Goal: Transaction & Acquisition: Purchase product/service

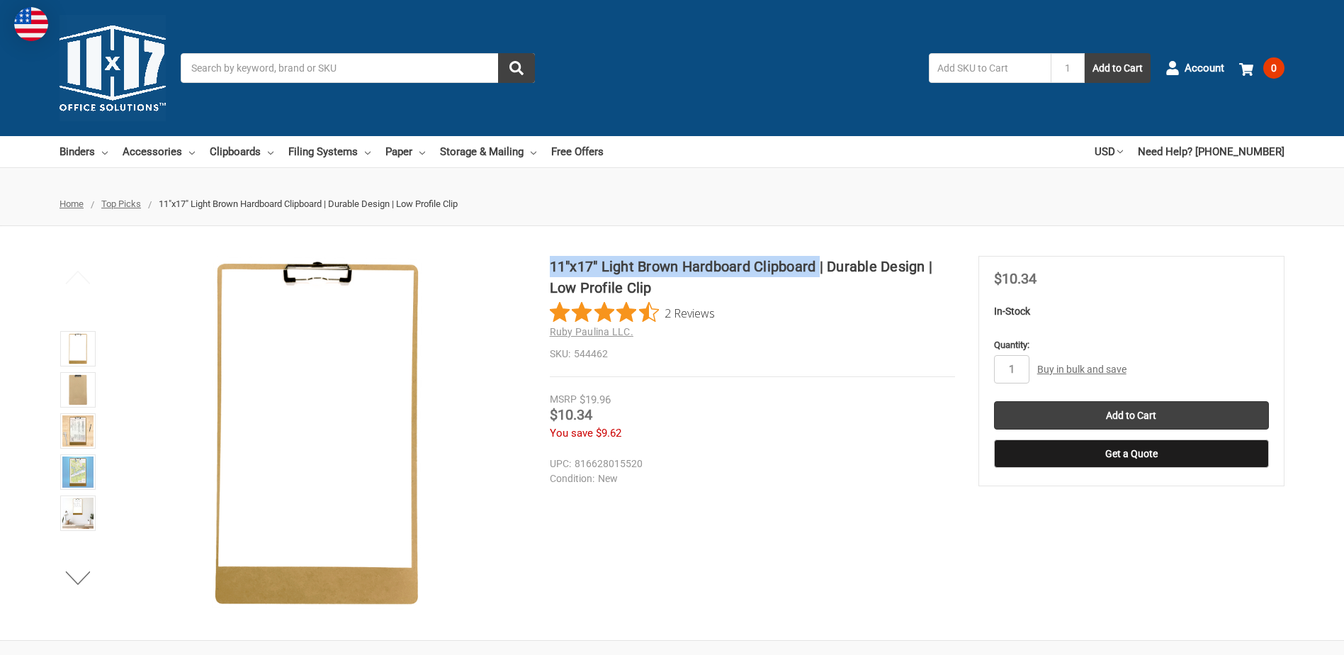
drag, startPoint x: 552, startPoint y: 263, endPoint x: 820, endPoint y: 269, distance: 267.9
click at [820, 269] on h1 "11"x17" Light Brown Hardboard Clipboard | Durable Design | Low Profile Clip" at bounding box center [752, 277] width 405 height 43
drag, startPoint x: 820, startPoint y: 269, endPoint x: 796, endPoint y: 269, distance: 24.1
copy h1 "11"x17" Light Brown Hardboard Clipboard"
click at [1052, 371] on link "Buy in bulk and save" at bounding box center [1081, 368] width 89 height 11
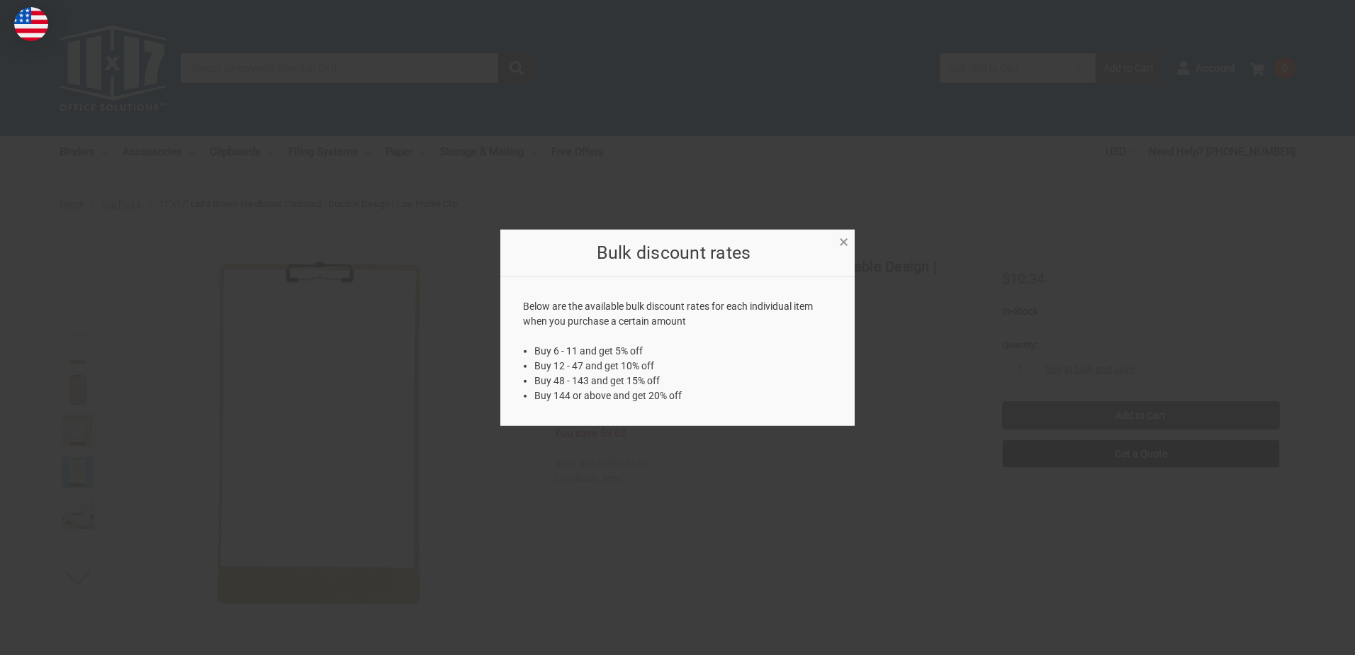
click at [841, 241] on span "×" at bounding box center [843, 242] width 9 height 21
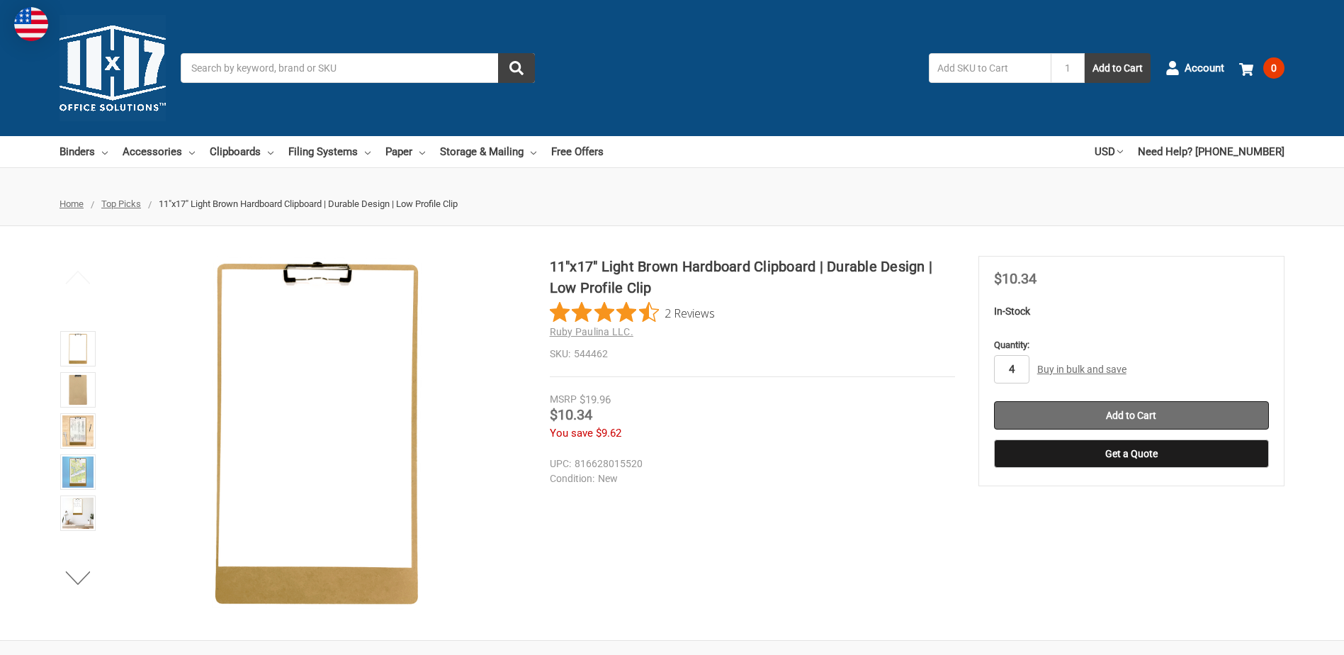
type input "4"
click at [1074, 411] on input "Add to Cart" at bounding box center [1131, 415] width 275 height 28
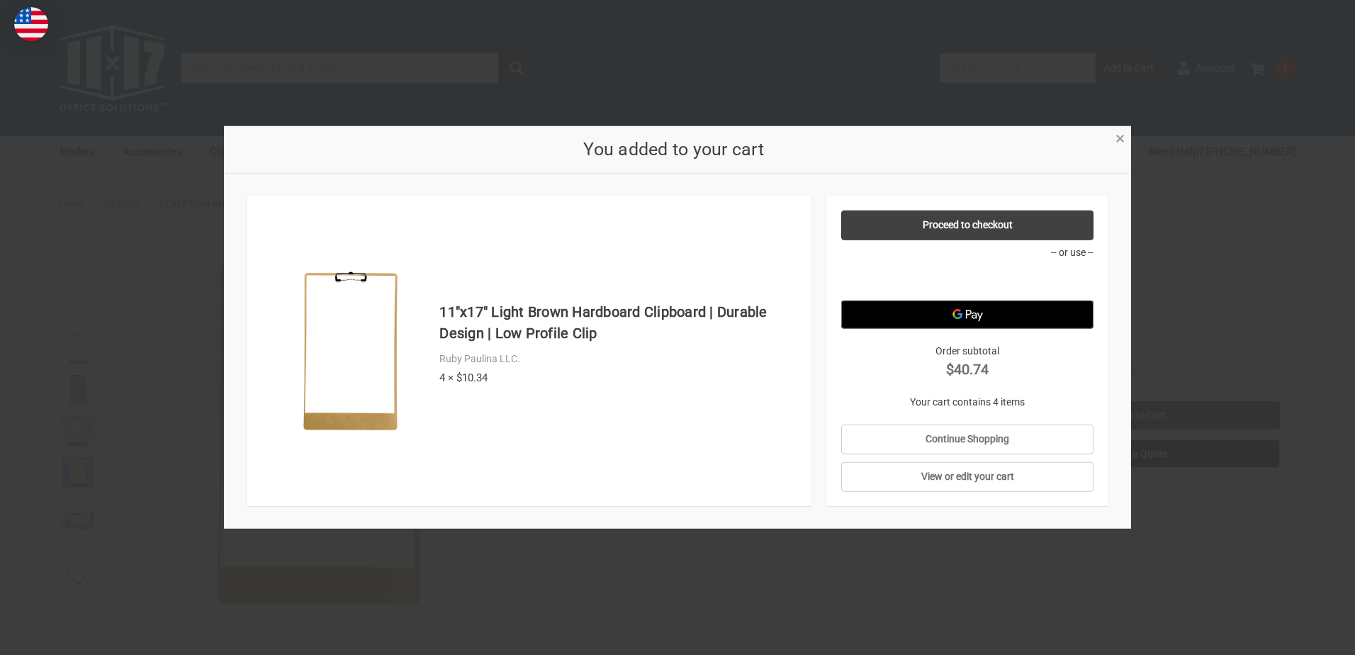
click at [1118, 140] on span "×" at bounding box center [1119, 138] width 9 height 21
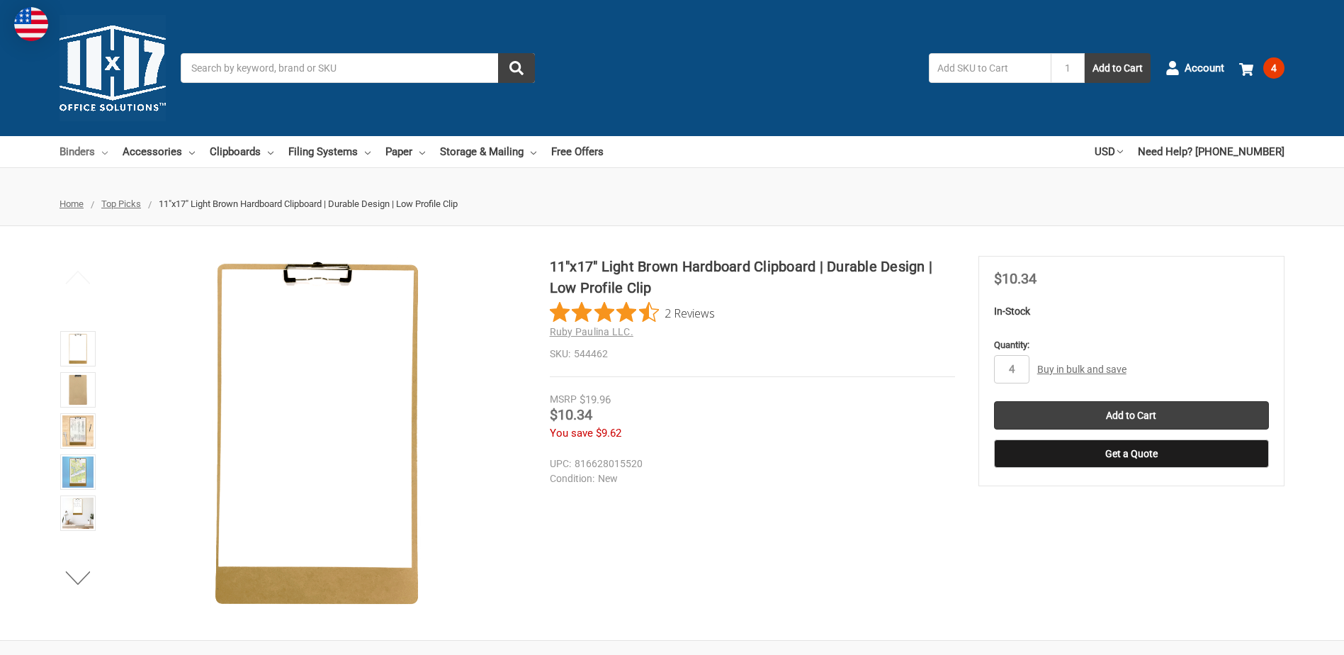
click at [77, 149] on link "Binders" at bounding box center [84, 151] width 48 height 31
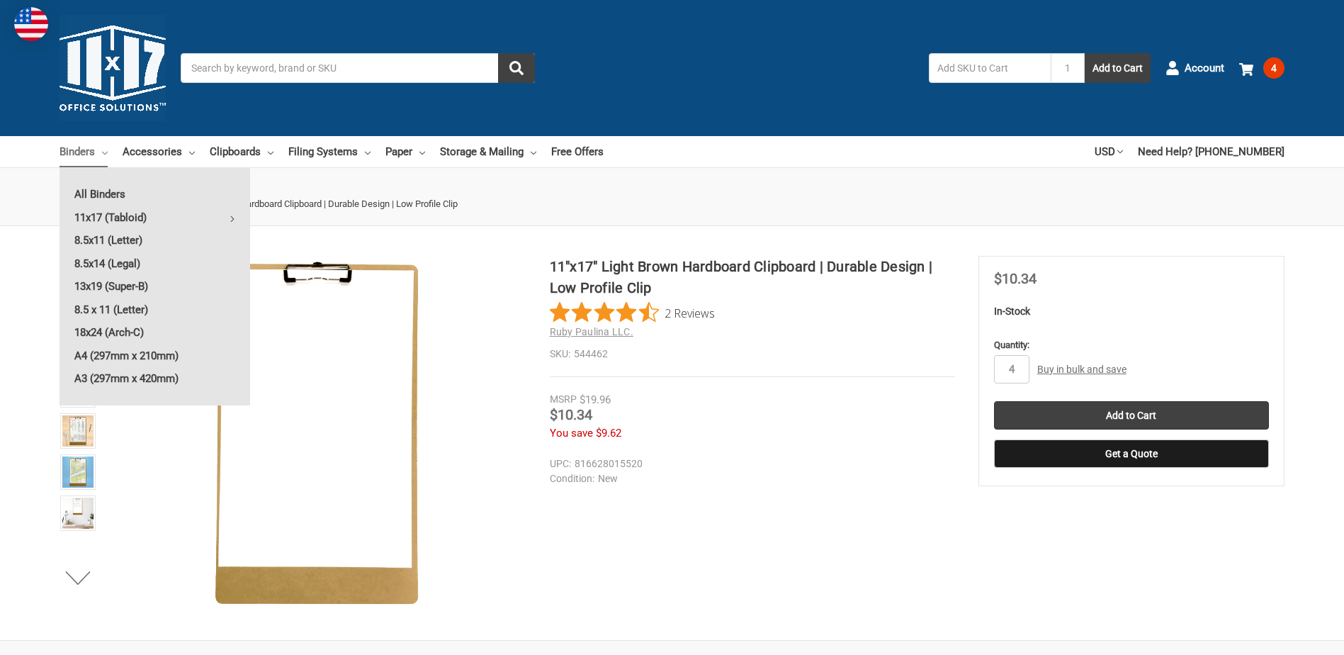
click at [738, 91] on div "Toggle menu Search 1 Add to Cart Account 4 Your Cart Your Cart Is Empty. 11"x17…" at bounding box center [672, 68] width 1344 height 136
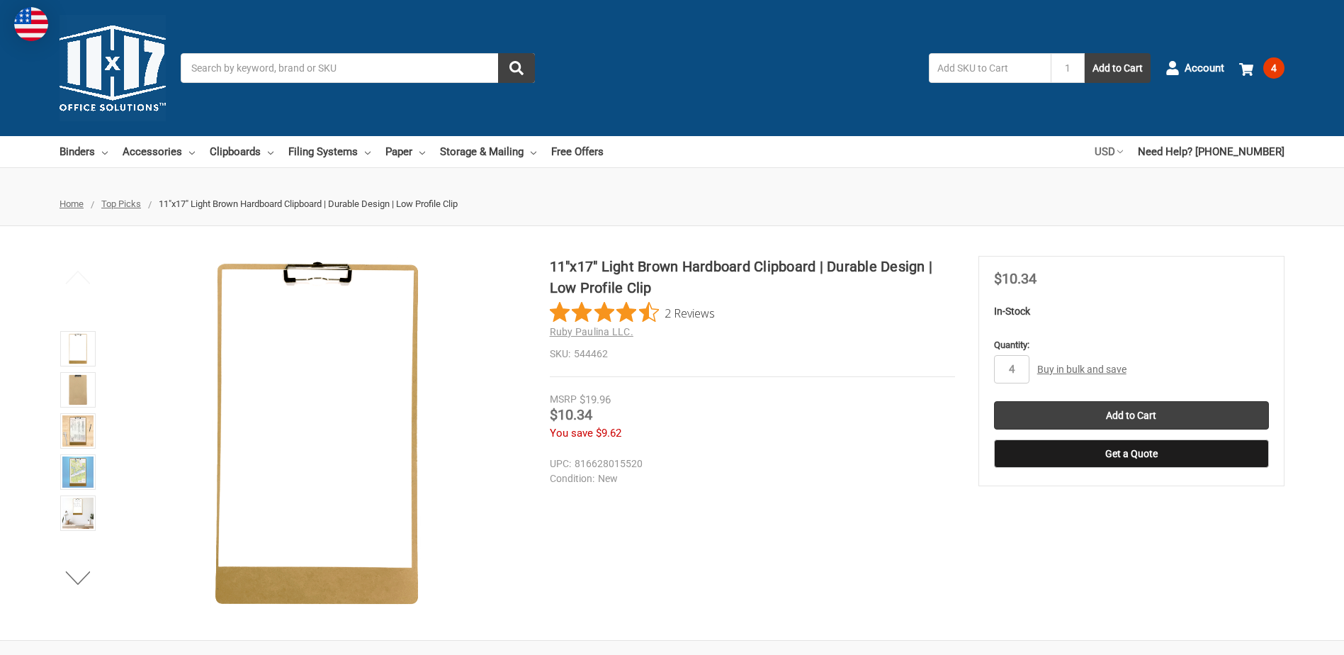
click at [1123, 154] on link "USD" at bounding box center [1109, 151] width 28 height 31
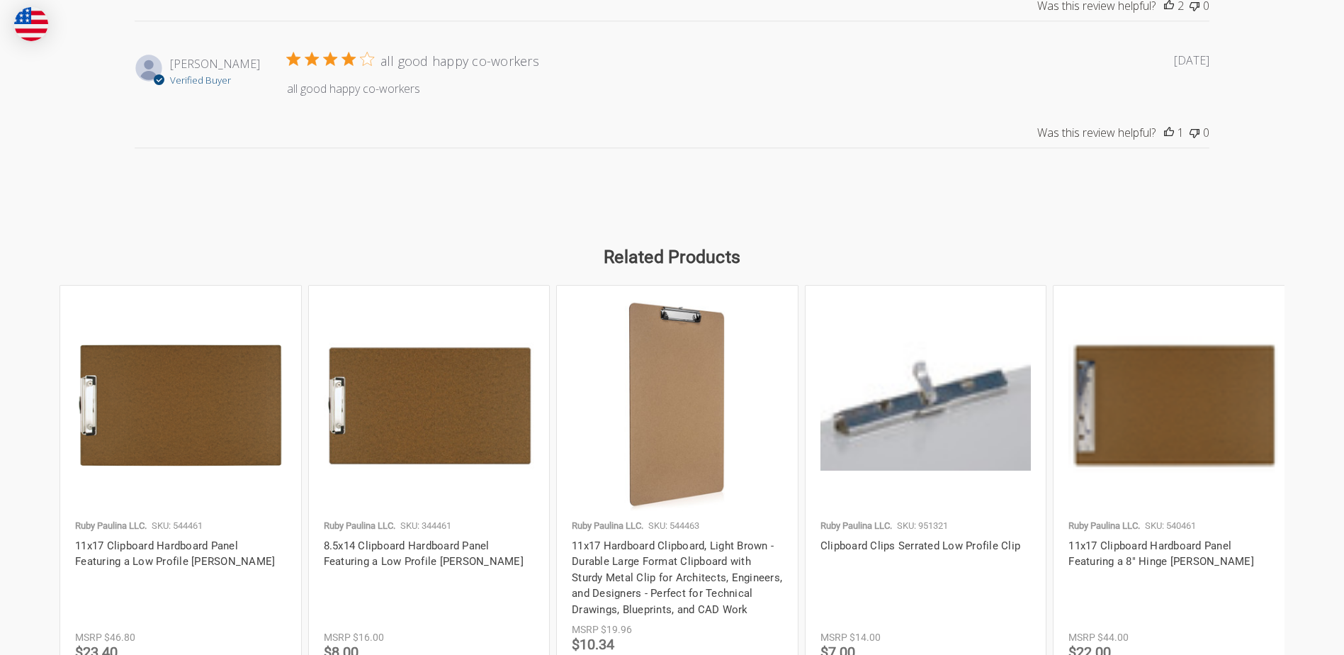
scroll to position [2009, 0]
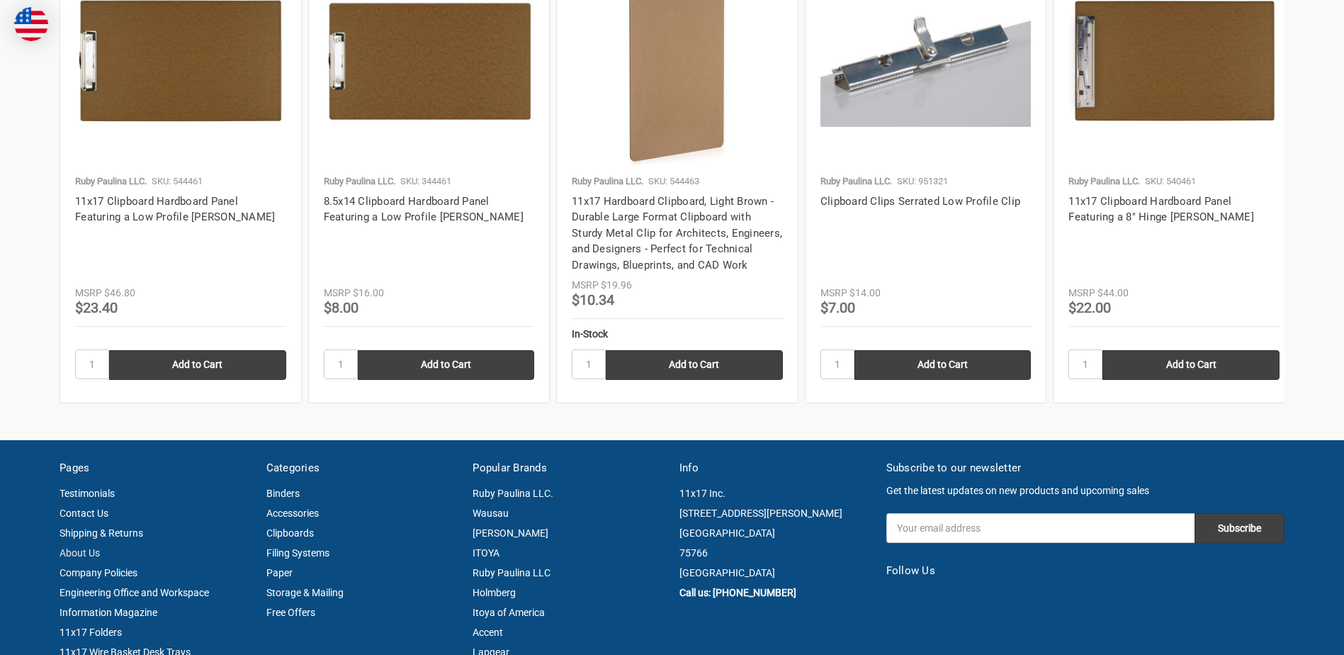
click at [80, 558] on link "About Us" at bounding box center [80, 552] width 40 height 11
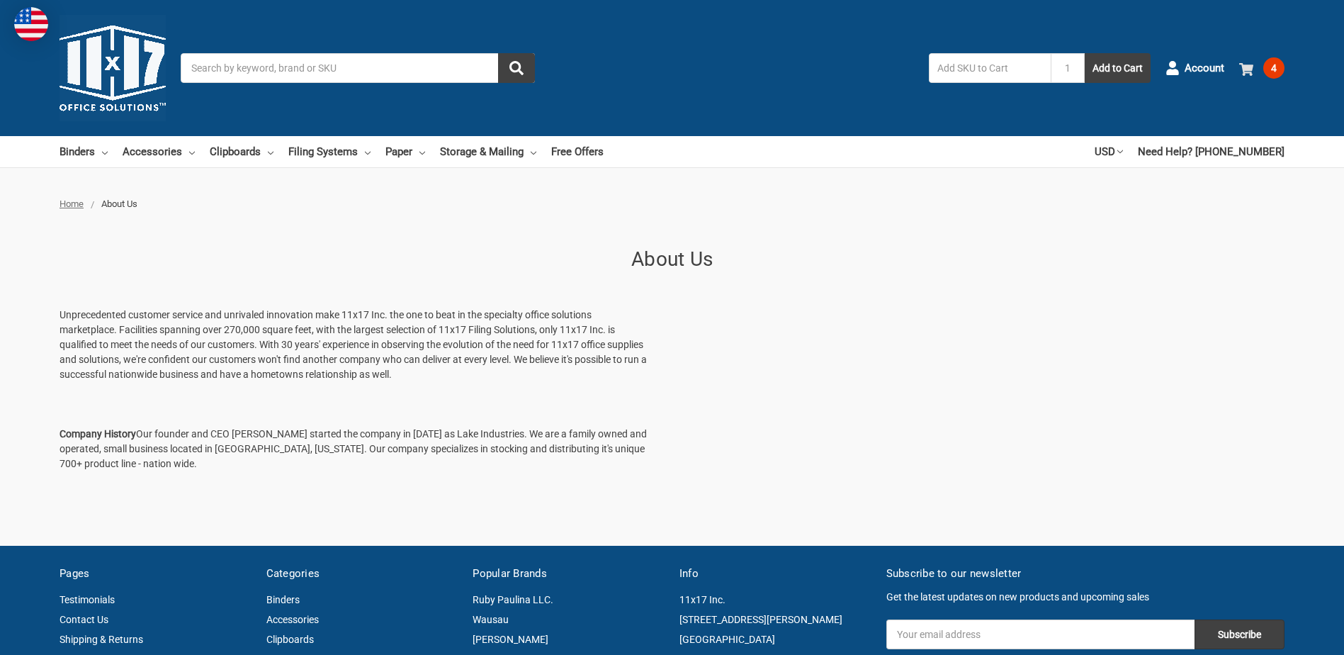
click at [1271, 75] on span "4" at bounding box center [1273, 67] width 21 height 21
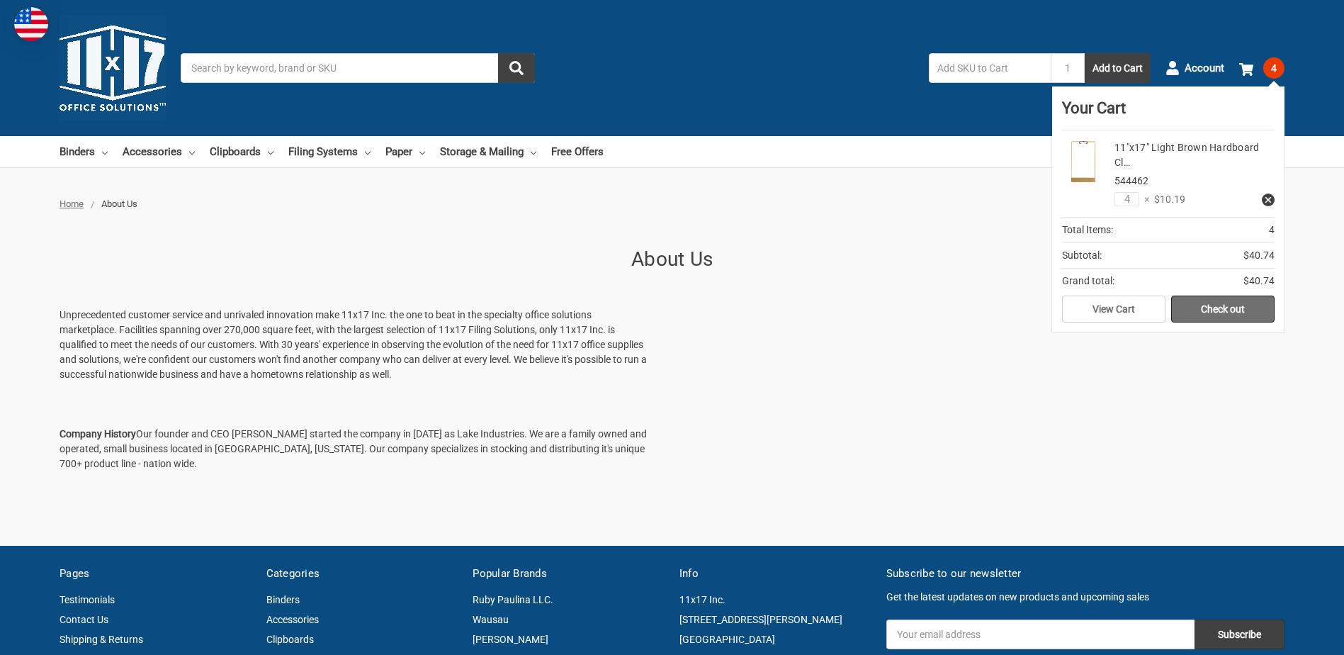
click at [1222, 311] on link "Check out" at bounding box center [1222, 308] width 103 height 27
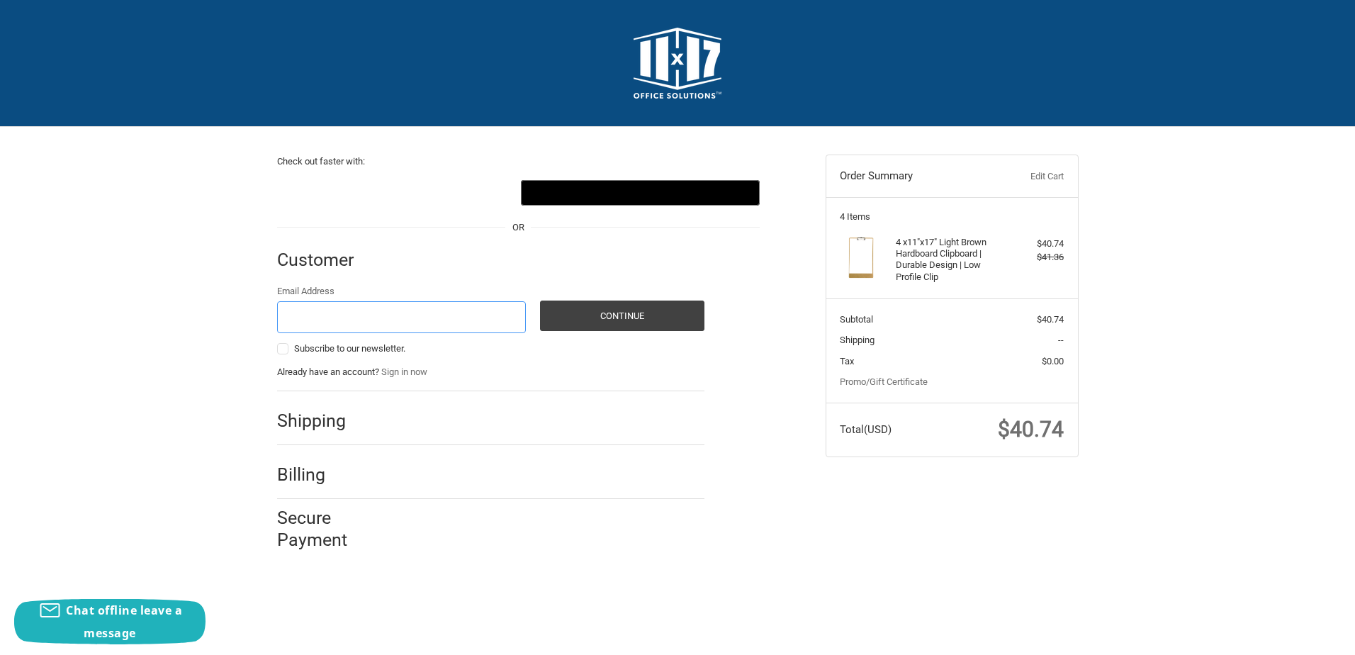
click at [300, 322] on input "Email Address" at bounding box center [401, 317] width 249 height 32
type input "ehoffman@jcj.com"
click at [317, 415] on h2 "Shipping" at bounding box center [318, 421] width 83 height 22
click at [587, 324] on button "Continue" at bounding box center [622, 315] width 164 height 30
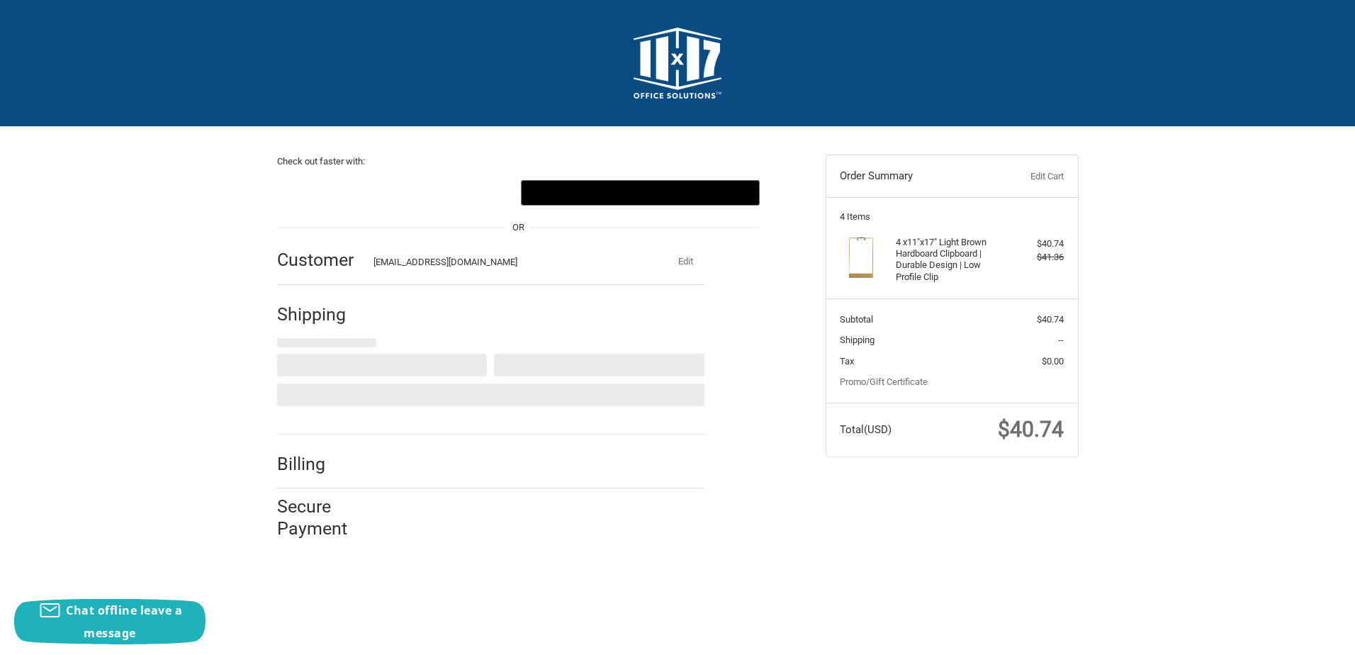
select select "US"
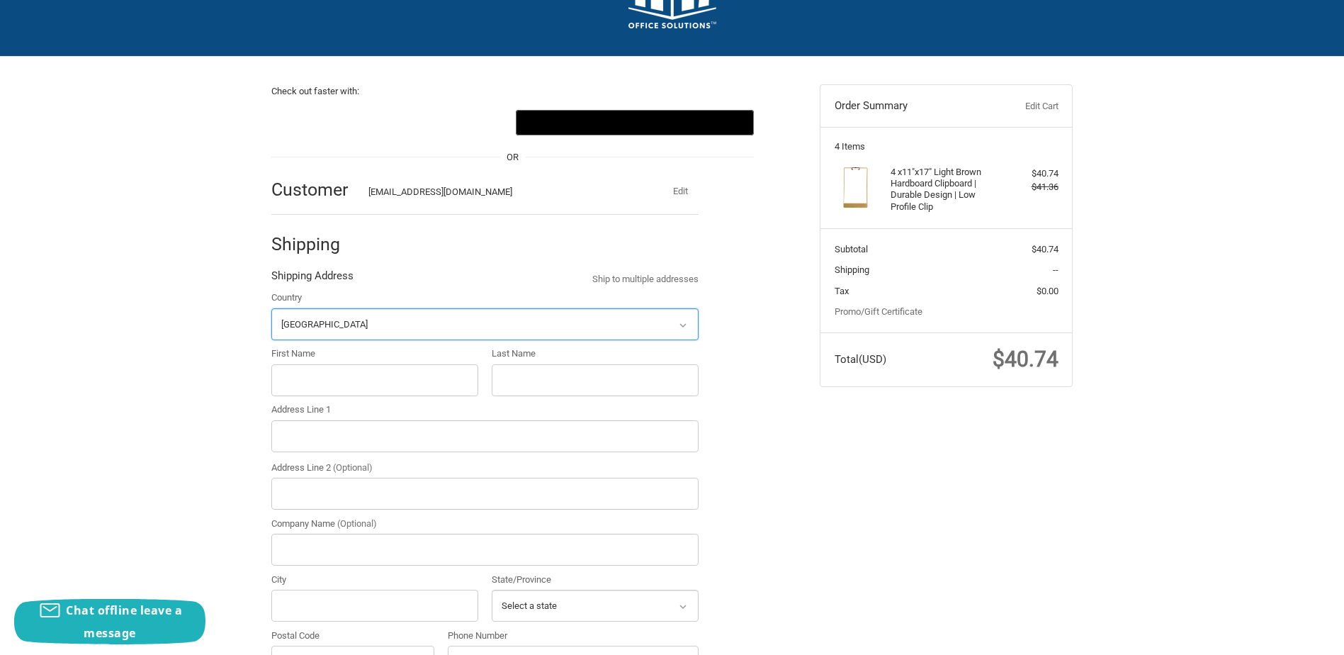
scroll to position [154, 0]
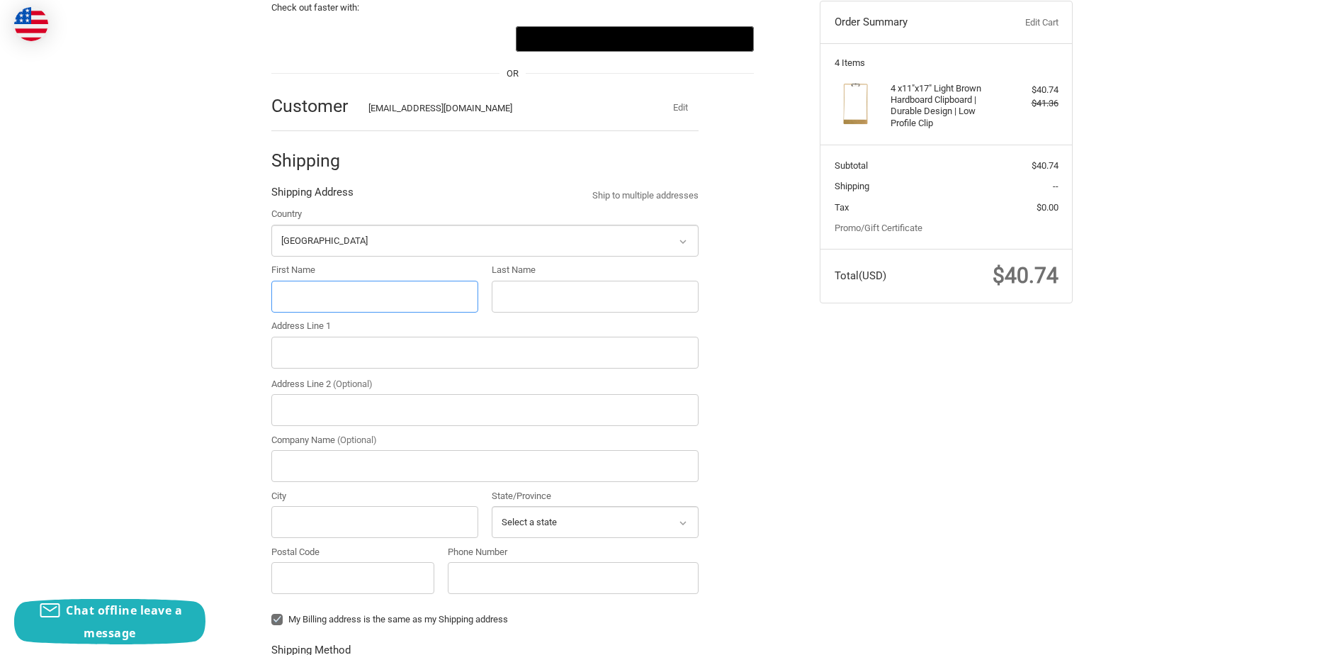
click at [321, 293] on input "First Name" at bounding box center [374, 297] width 207 height 32
type input "Sean"
type input "Pendley"
type input "JCJ Architecture"
type input "8801 South Yale Avenue"
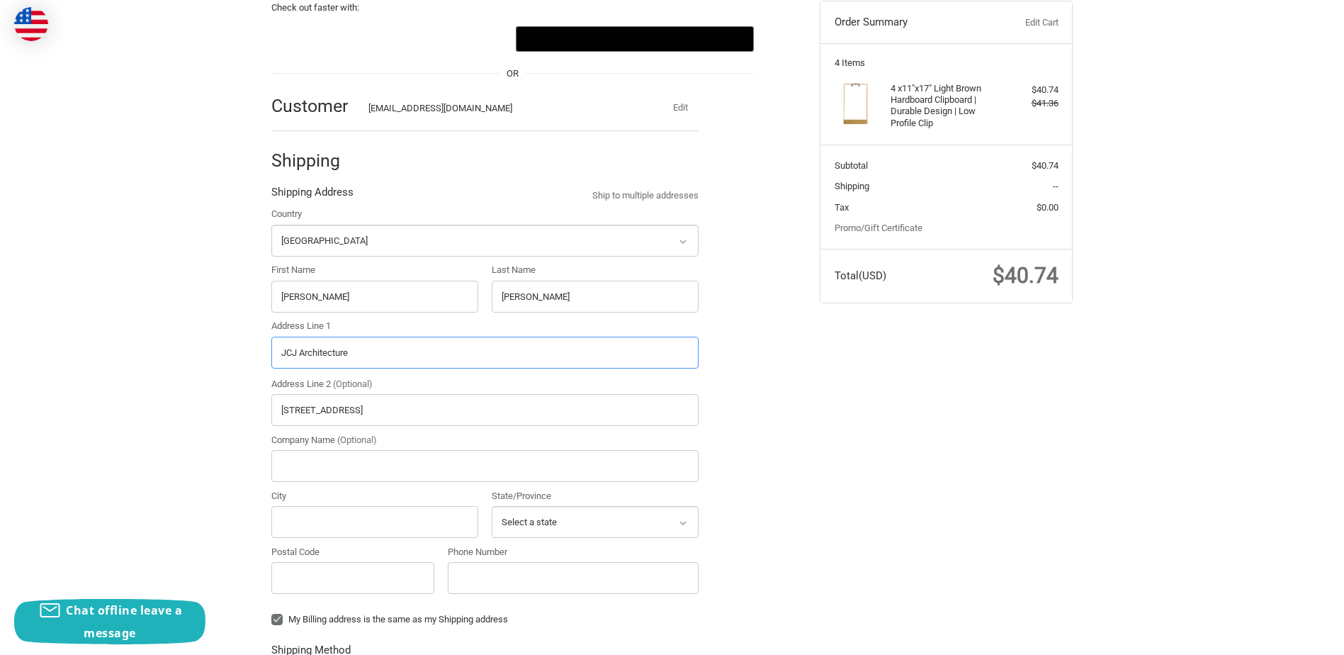
drag, startPoint x: 363, startPoint y: 356, endPoint x: 312, endPoint y: 357, distance: 51.0
click at [259, 357] on div "Check out faster with: @import url(//fonts.googleapis.com/css?family=Google+San…" at bounding box center [672, 489] width 850 height 1032
click at [329, 467] on input "Company Name (Optional)" at bounding box center [484, 466] width 427 height 32
paste input "JCJ Architecture"
click at [377, 461] on input "JCJ Architecture" at bounding box center [484, 466] width 427 height 32
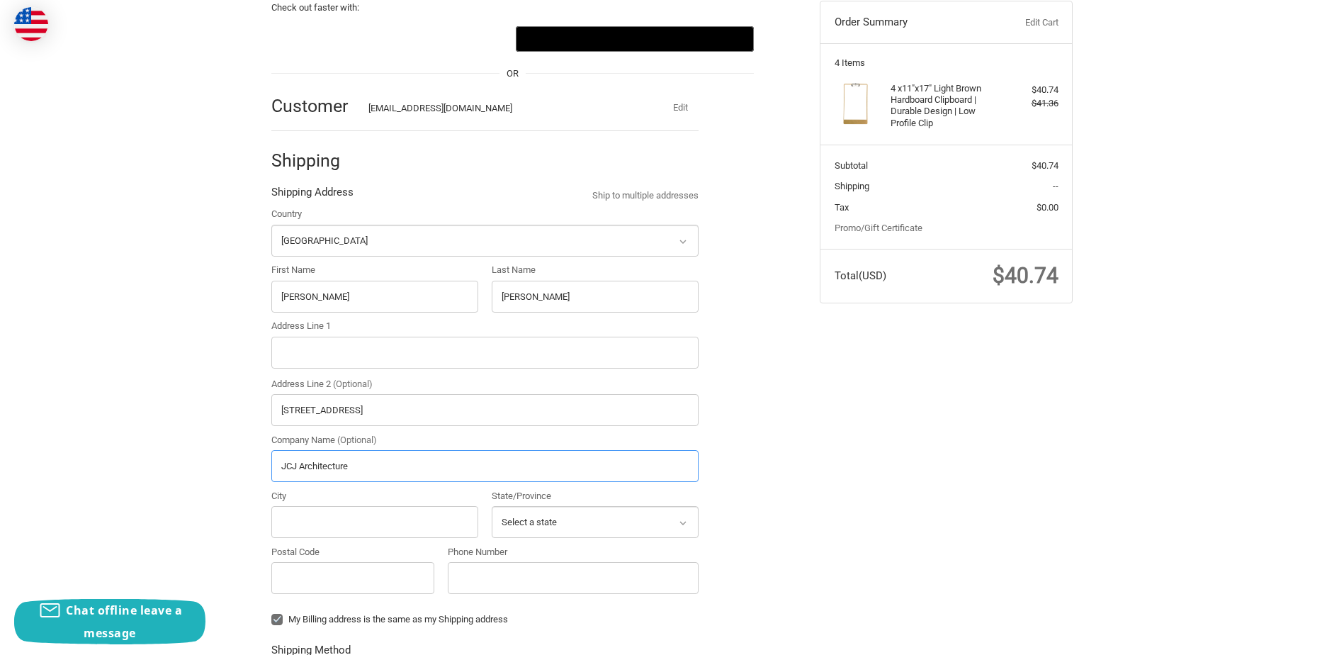
type input "JCJ Architecture"
click at [632, 312] on div "Country Select a country Afghanistan Åland Islands Albania Algeria American Sam…" at bounding box center [484, 403] width 441 height 393
drag, startPoint x: 390, startPoint y: 413, endPoint x: 203, endPoint y: 407, distance: 186.4
click at [203, 407] on div "Check out faster with: @import url(//fonts.googleapis.com/css?family=Google+San…" at bounding box center [672, 489] width 1344 height 1032
click at [319, 354] on input "Address Line 1" at bounding box center [484, 353] width 427 height 32
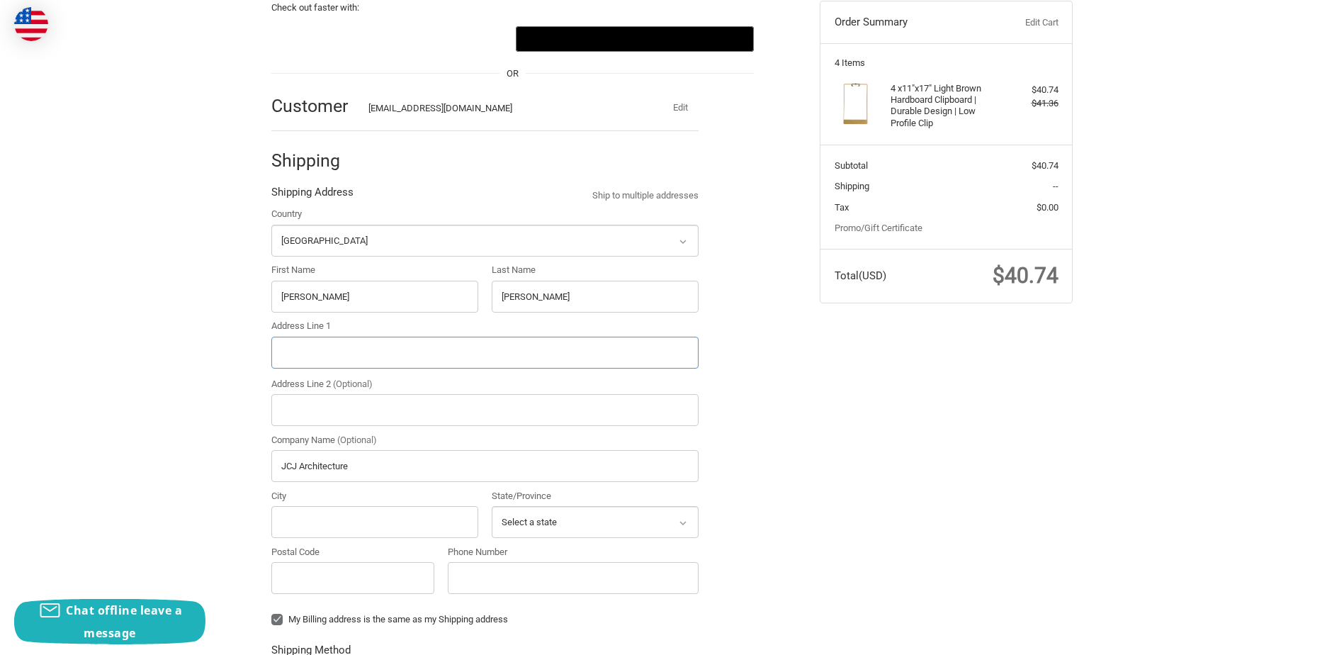
paste input "8801 South Yale Avenue"
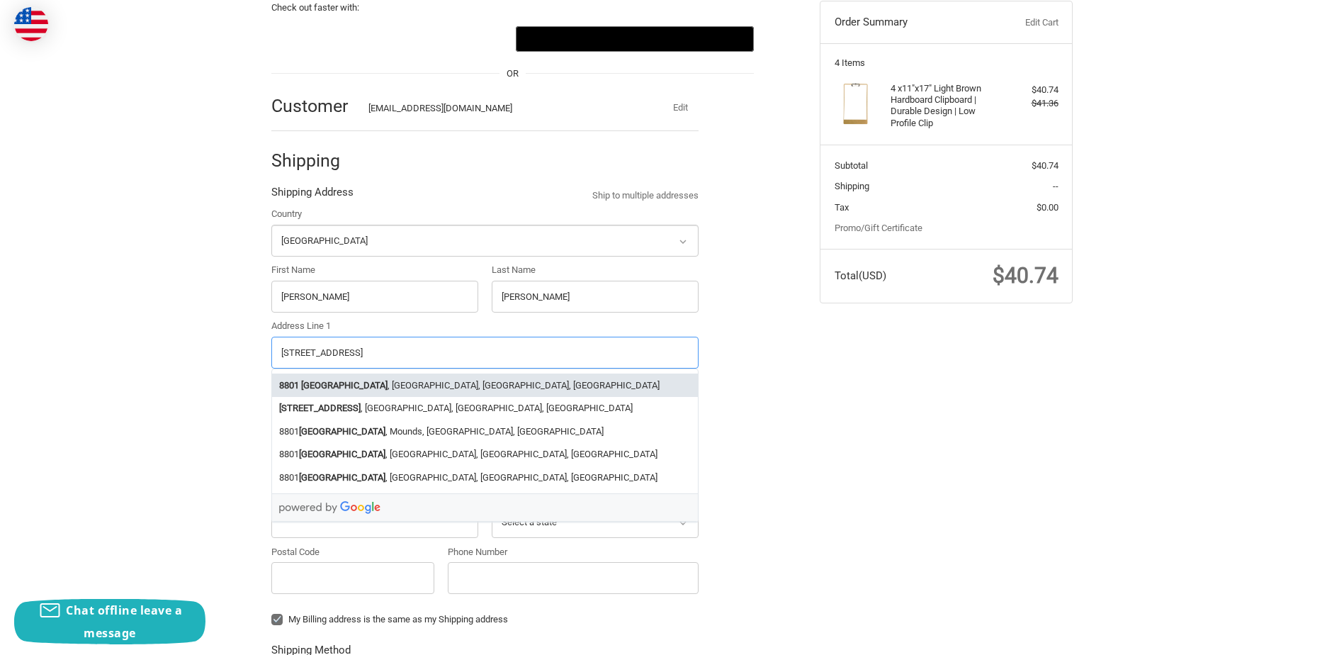
click at [318, 385] on strong "South Yale Avenue" at bounding box center [344, 385] width 86 height 14
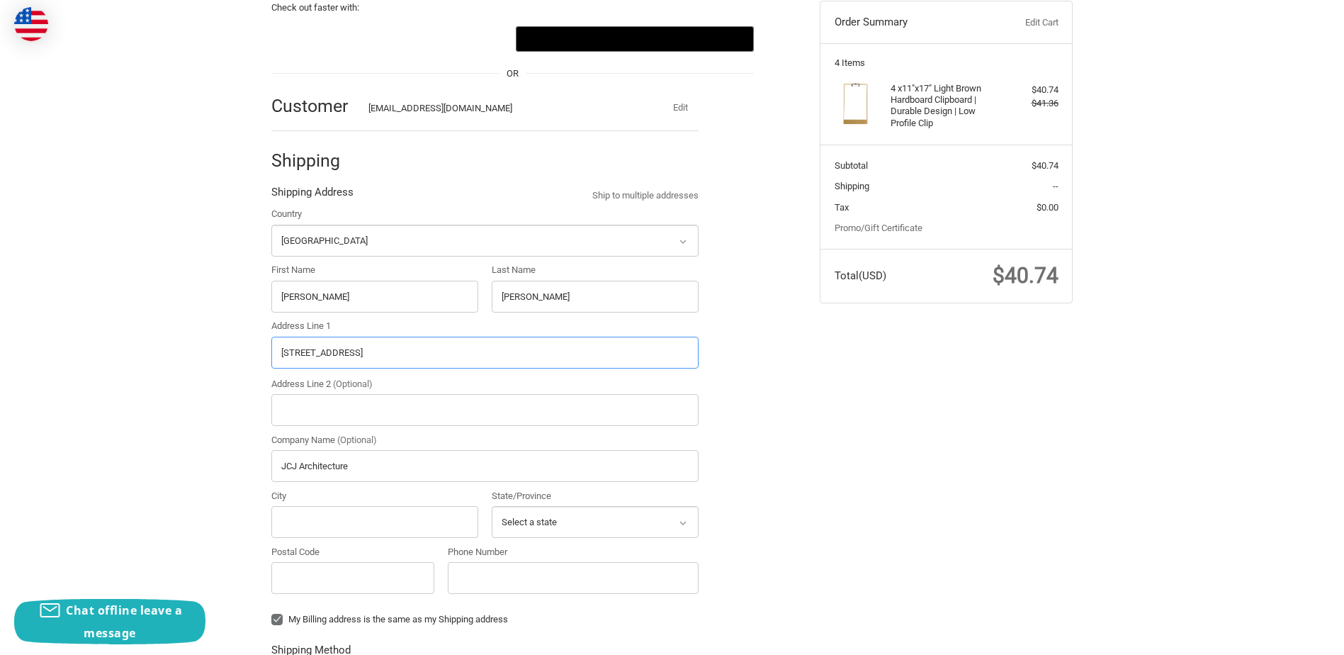
type input "8801 South Yale Avenue"
type input "Tulsa"
type input "74137"
select select "OK"
click at [281, 618] on label "My Billing address is the same as my Shipping address" at bounding box center [484, 619] width 427 height 11
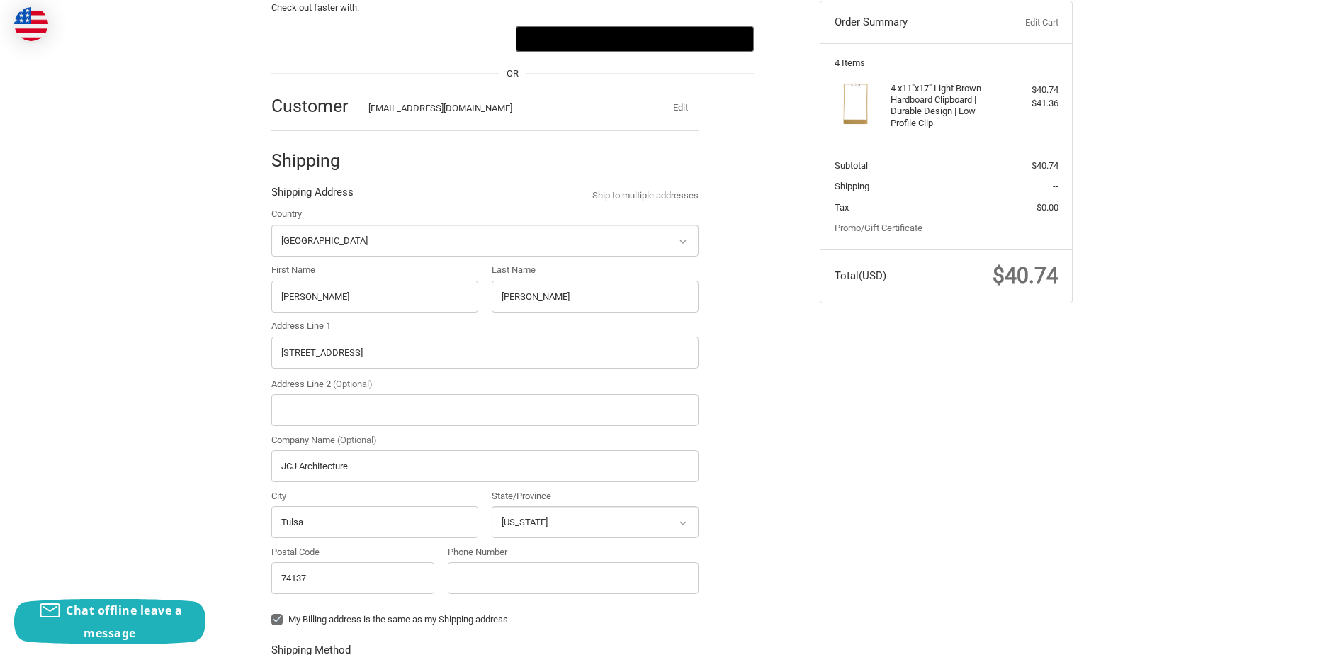
click at [272, 613] on input "My Billing address is the same as my Shipping address" at bounding box center [271, 612] width 1 height 1
checkbox input "false"
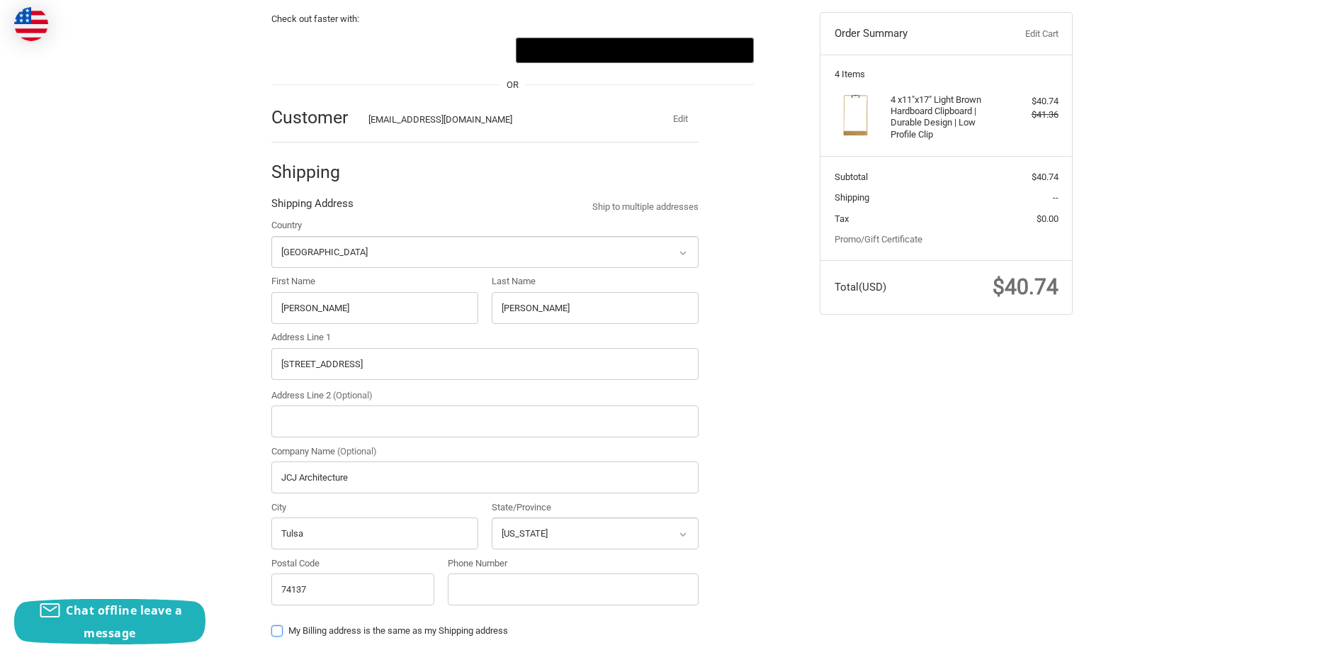
scroll to position [225, 0]
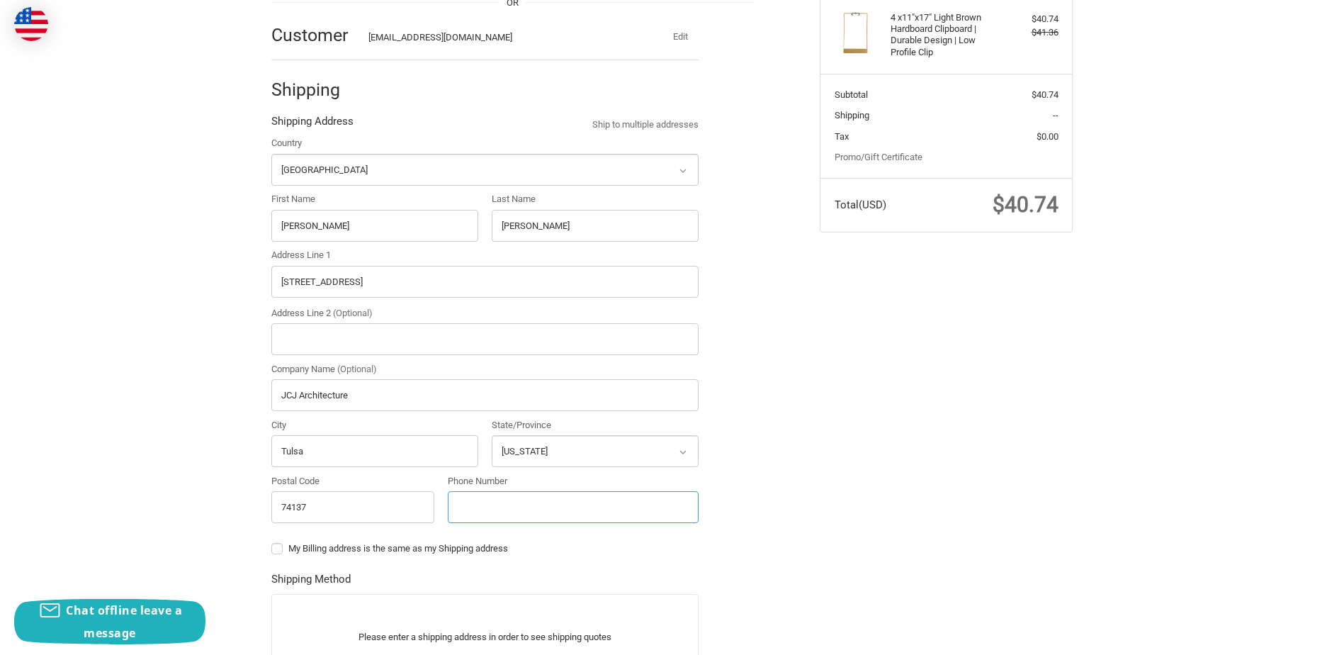
click at [475, 514] on input "Phone Number" at bounding box center [573, 507] width 251 height 32
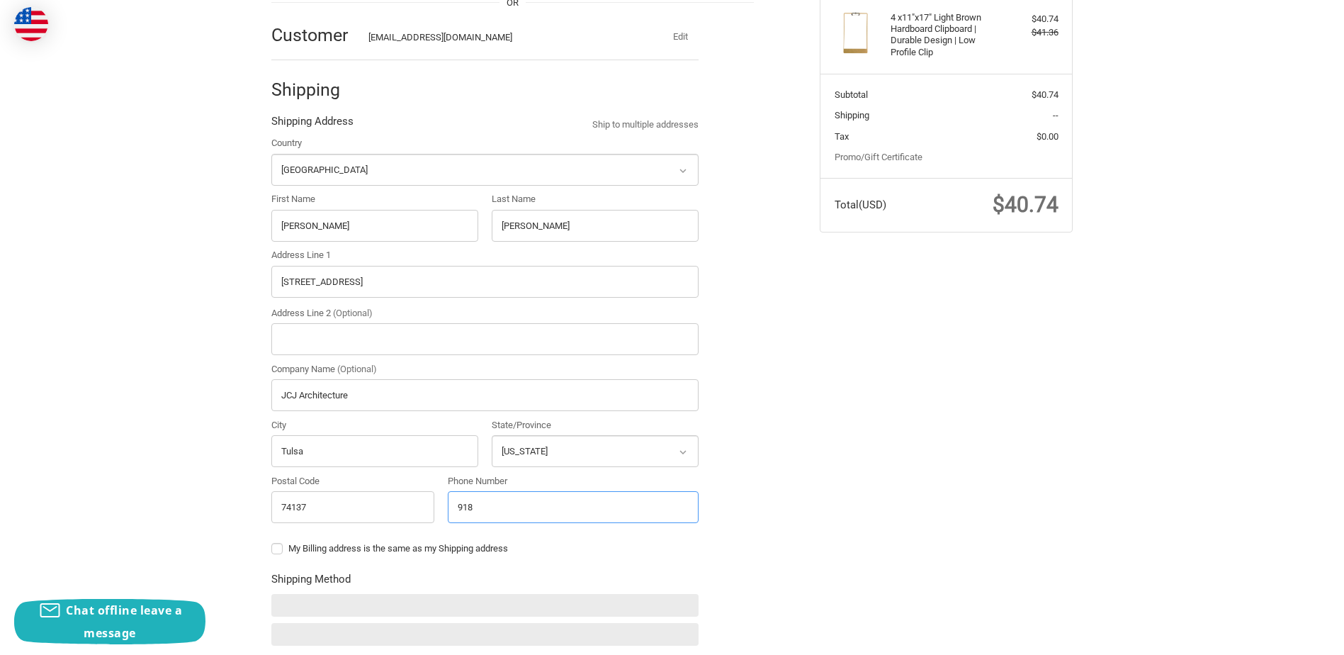
type input "+9189362328"
type input "Suite 100"
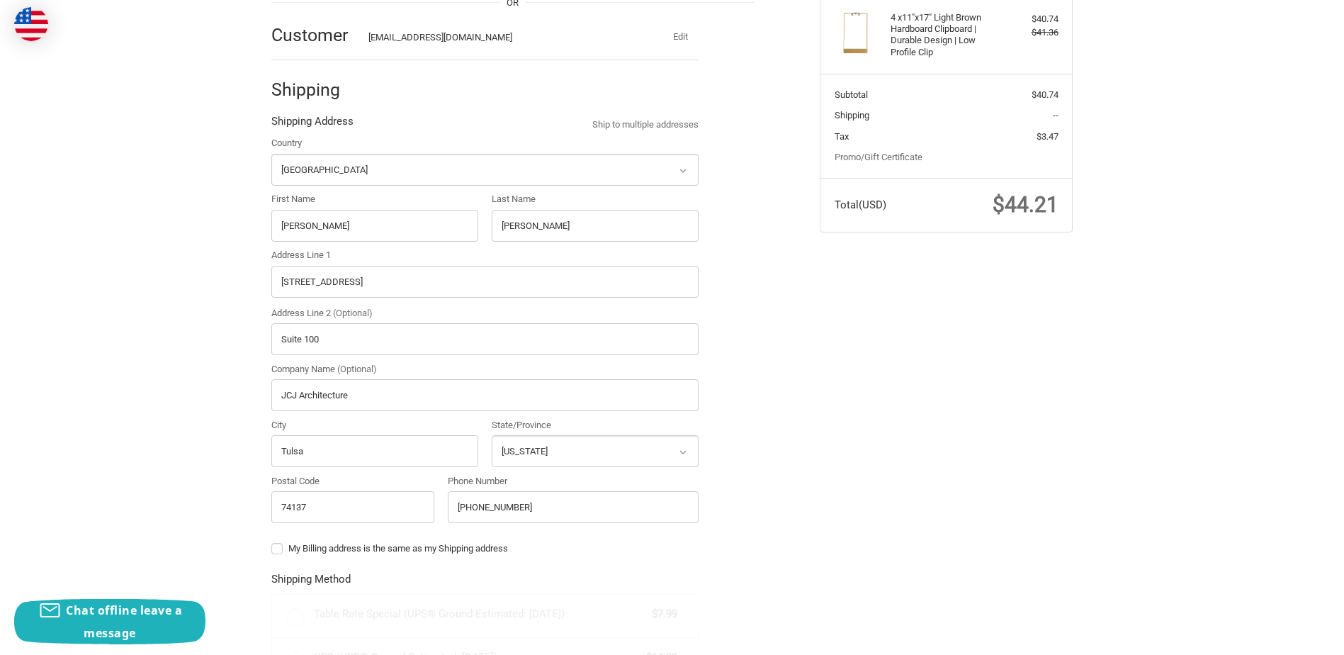
radio input "true"
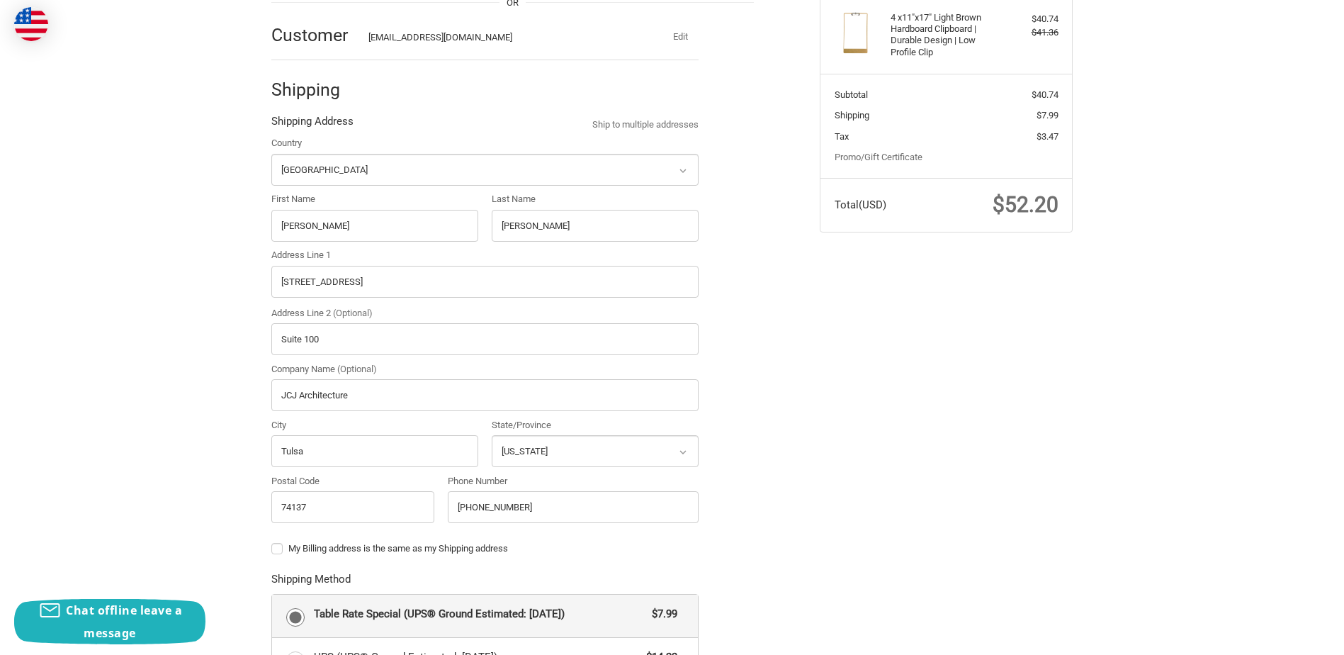
click at [728, 518] on ol "Customer ehoffman@jcj.com Edit Shipping Shipping Address Ship to multiple addre…" at bounding box center [512, 550] width 482 height 1089
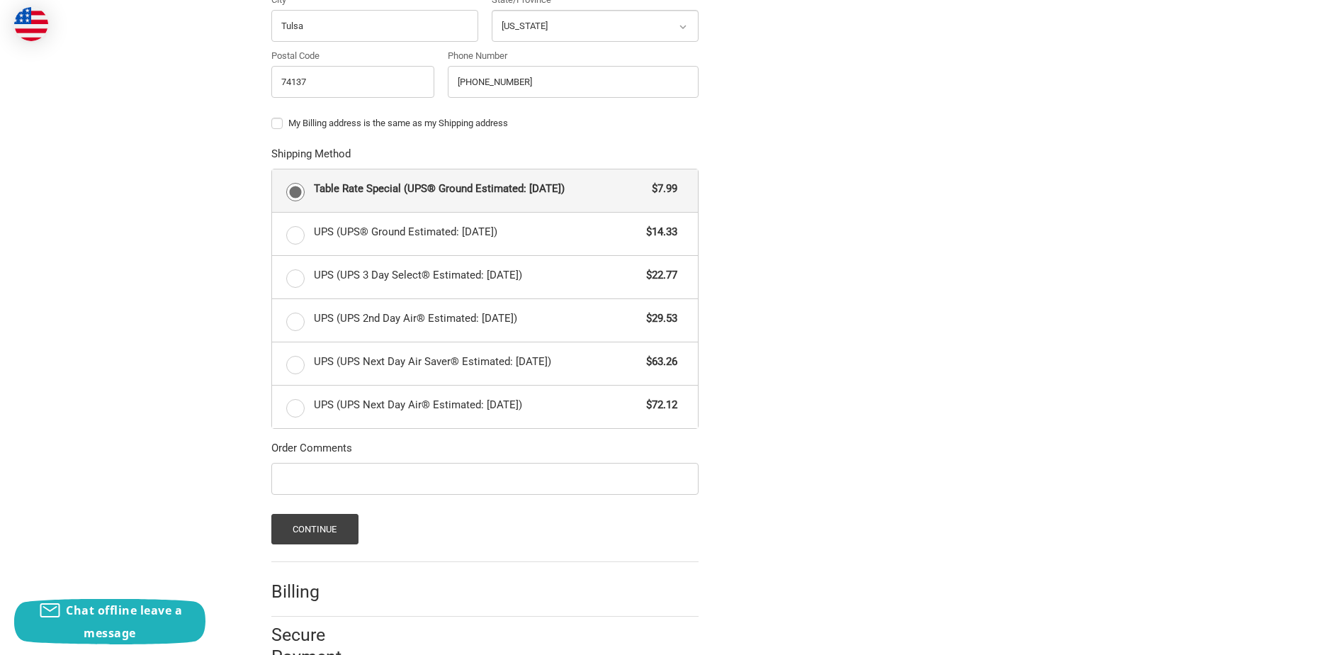
scroll to position [692, 0]
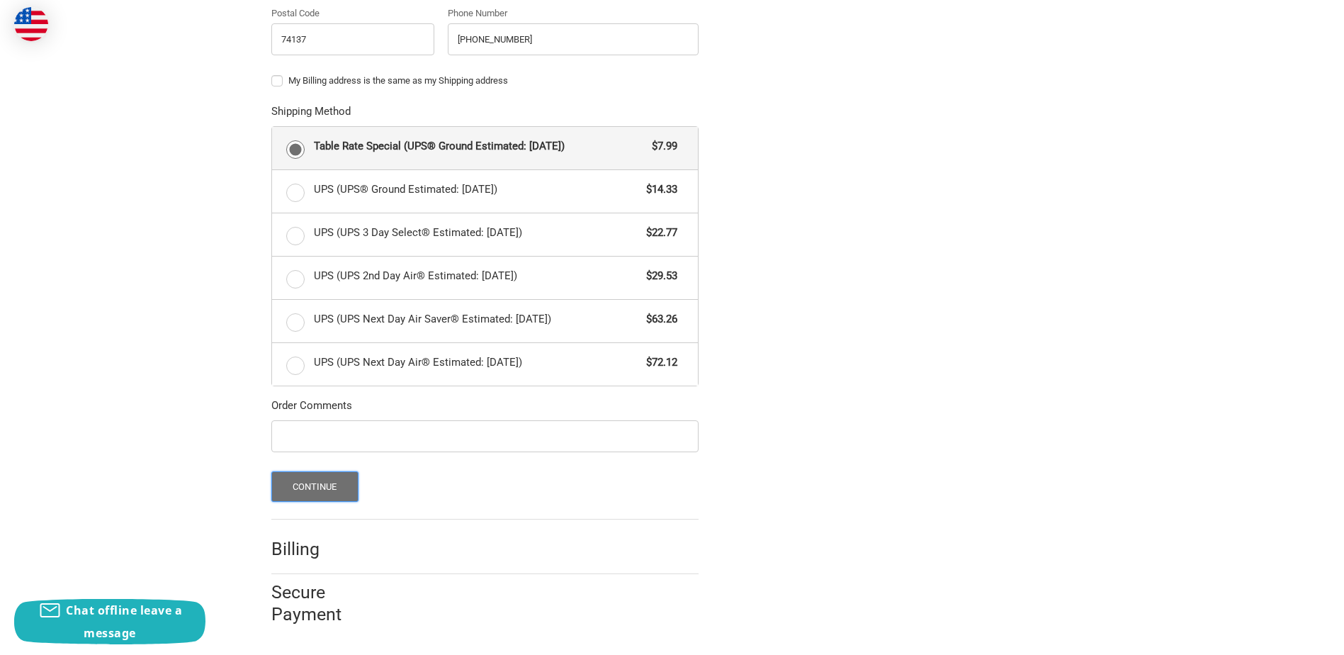
click at [290, 490] on button "Continue" at bounding box center [314, 486] width 87 height 30
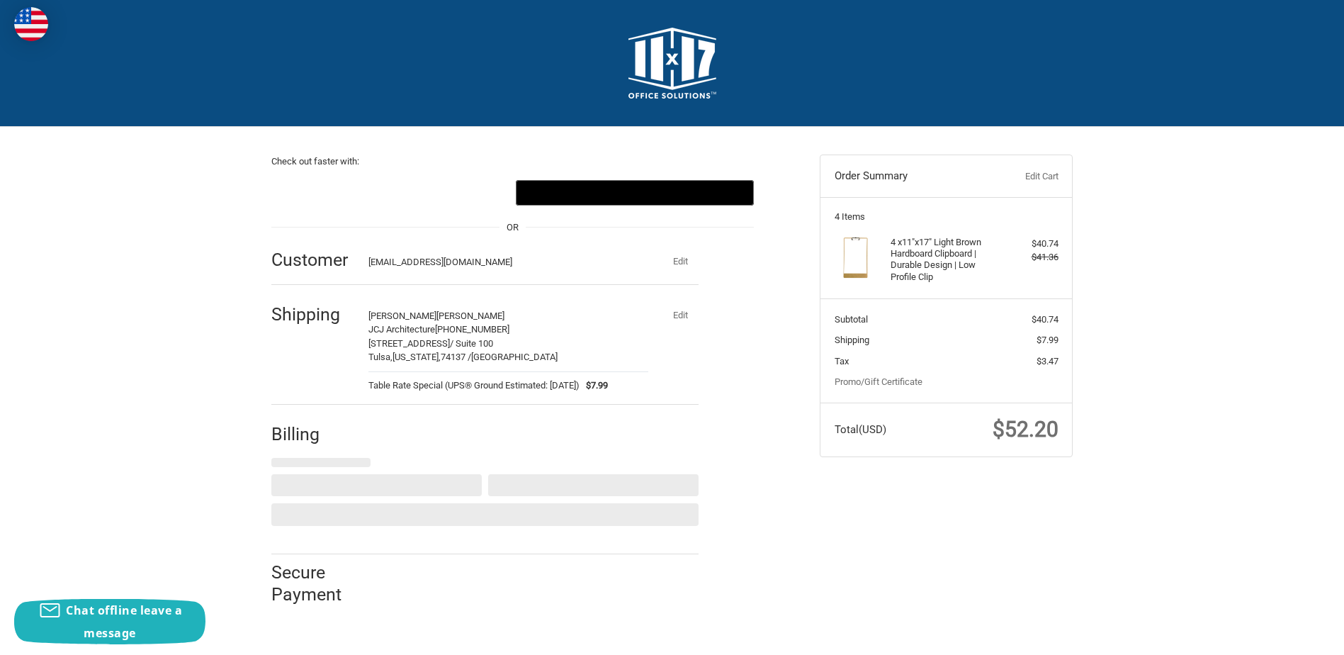
select select "US"
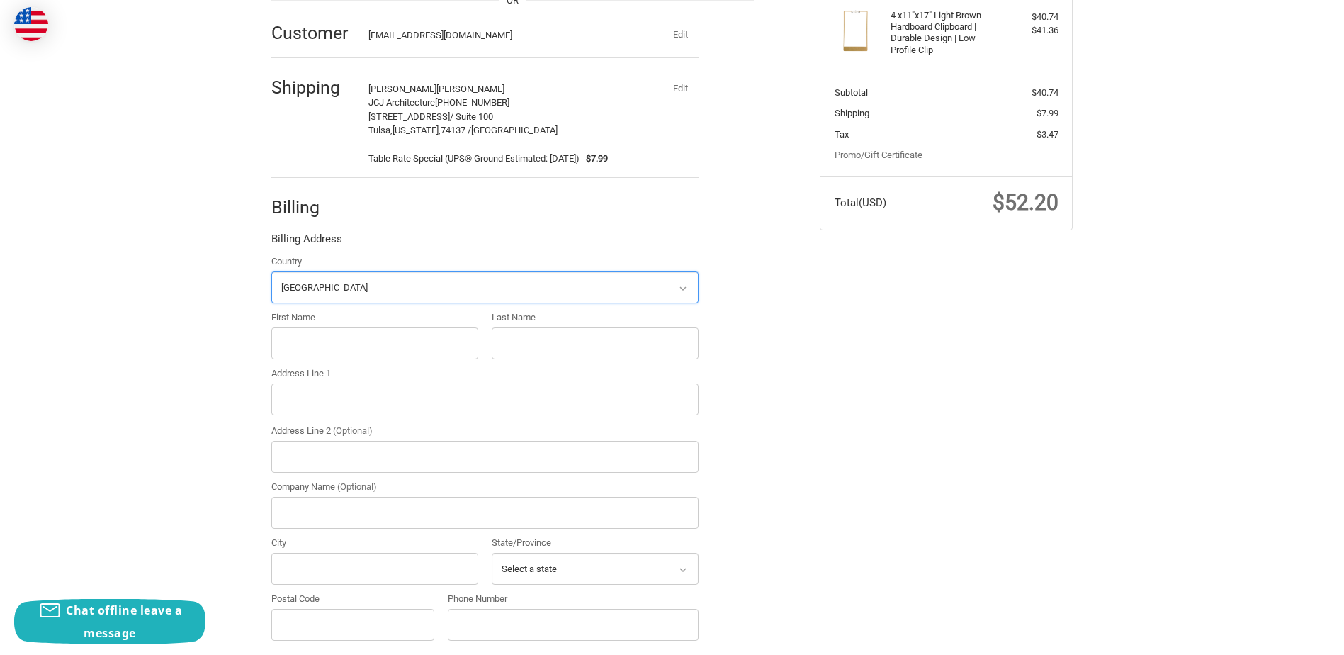
scroll to position [273, 0]
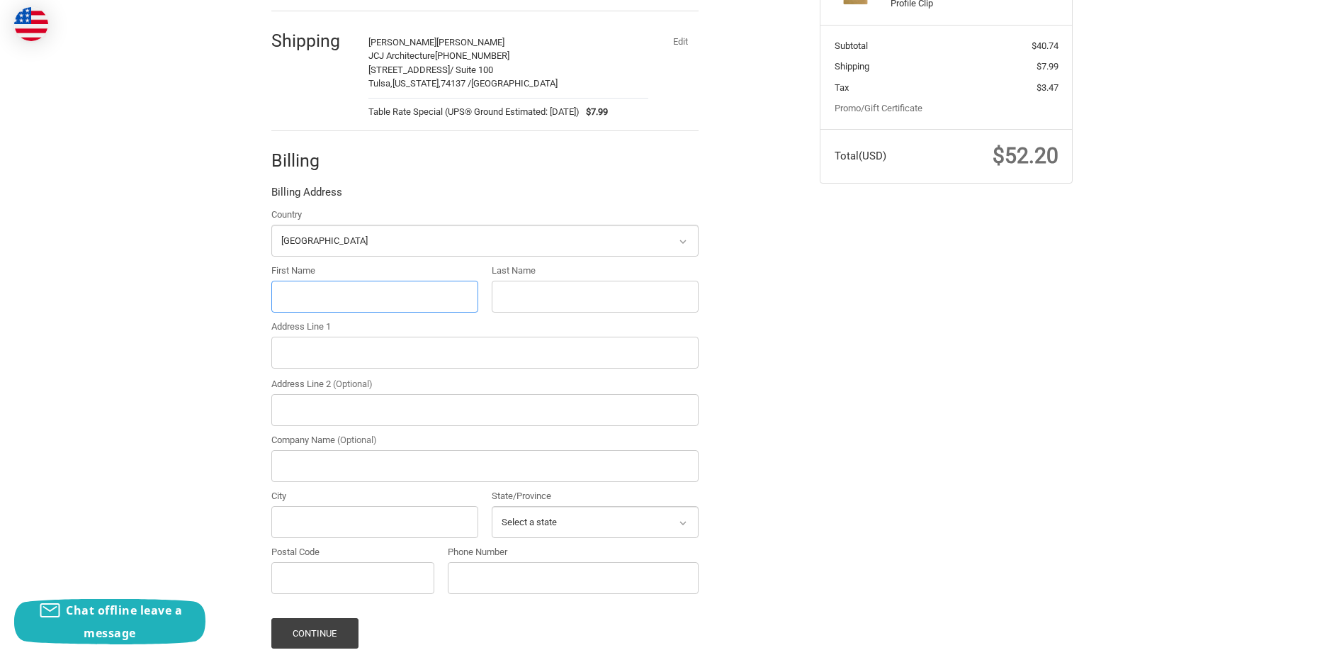
click at [295, 296] on input "First Name" at bounding box center [374, 297] width 207 height 32
type input "Ann Marie"
type input "David"
click at [305, 463] on input "Company Name (Optional)" at bounding box center [484, 466] width 427 height 32
type input "JCJ Architecture"
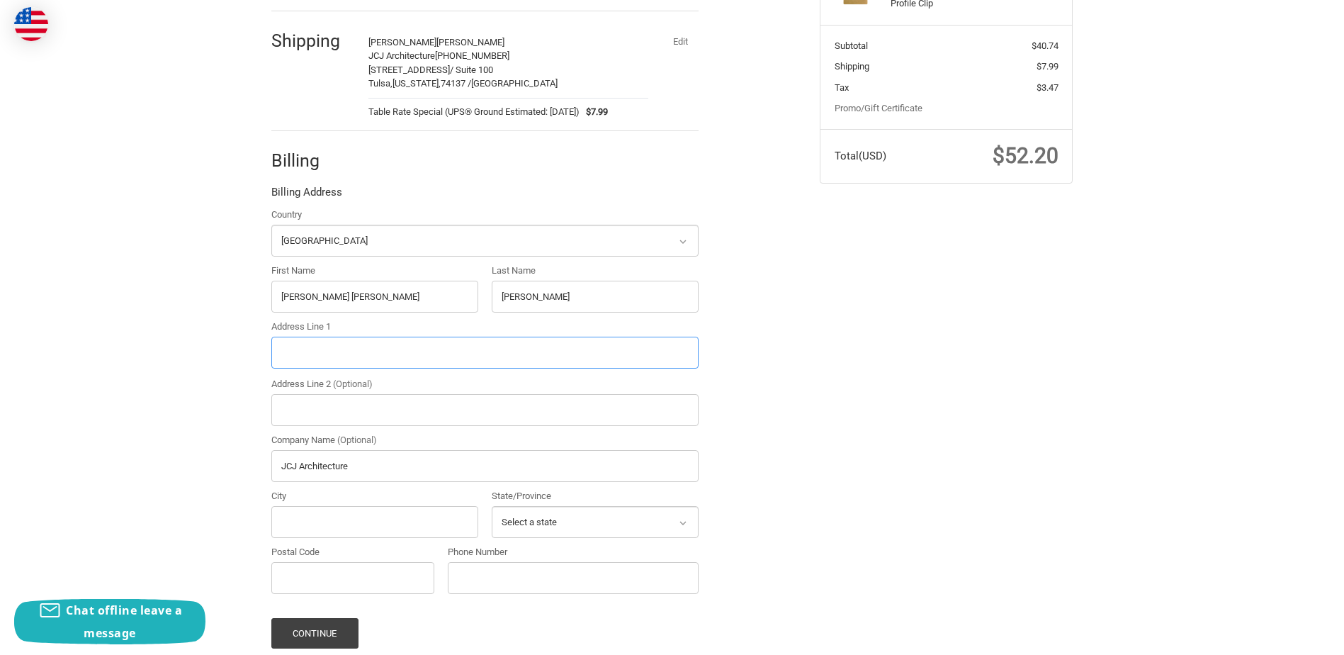
type input "JCJ Architecture-"
type input "JCJ Architecture suite 400"
type input "Hartford"
select select "CT"
type input "06106"
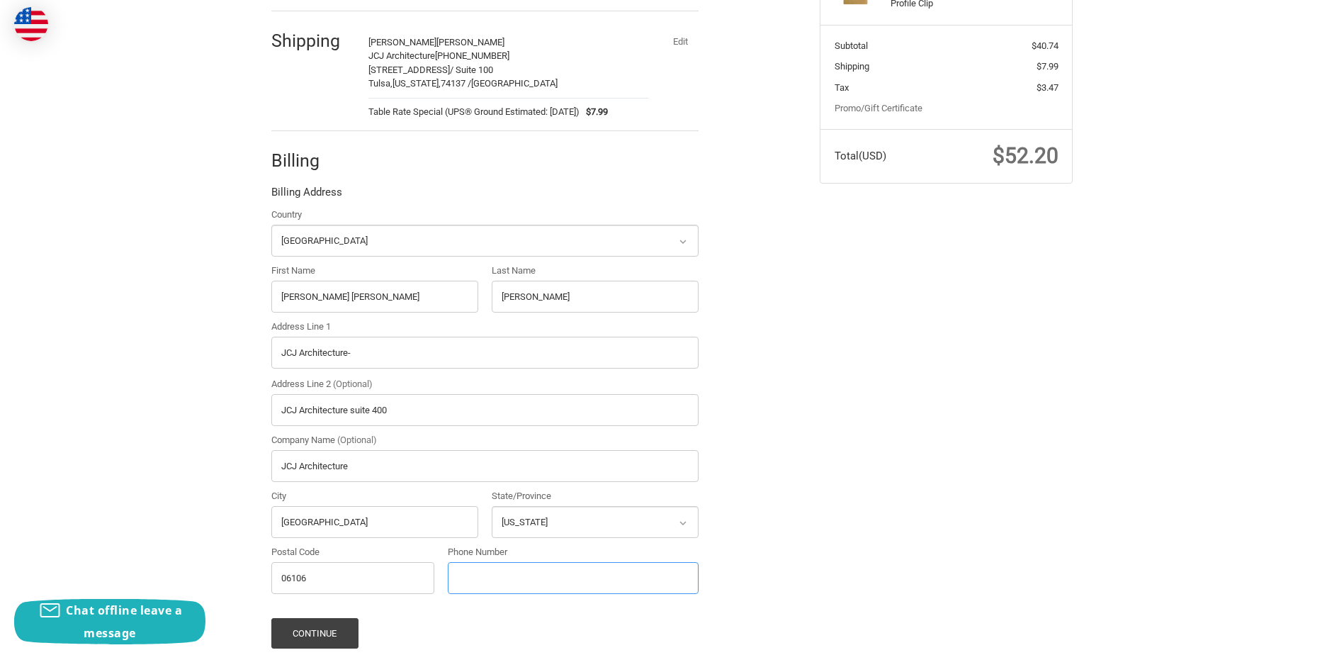
type input "18602479226"
drag, startPoint x: 399, startPoint y: 414, endPoint x: 261, endPoint y: 413, distance: 138.2
click at [261, 413] on div "Check out faster with: @import url(//fonts.googleapis.com/css?family=Google+San…" at bounding box center [535, 286] width 548 height 866
type input "120 Huyshope Avenue, Suite 400"
click at [365, 356] on input "JCJ Architecture-" at bounding box center [484, 353] width 427 height 32
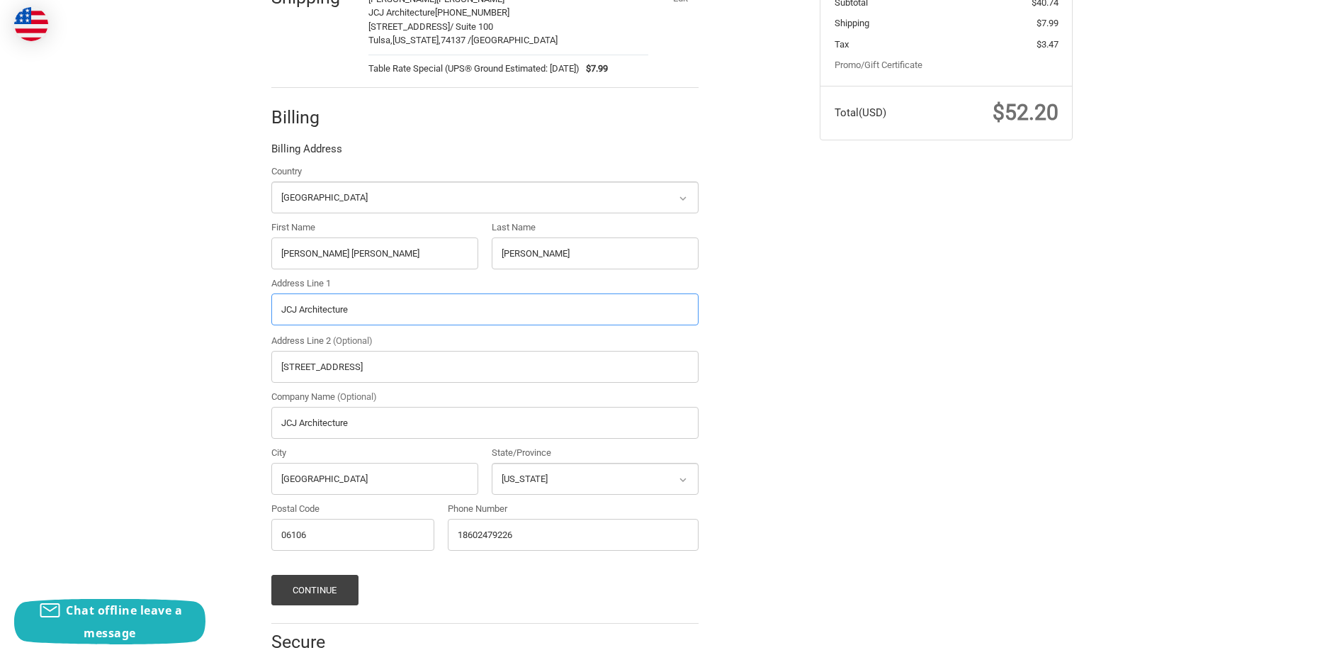
scroll to position [366, 0]
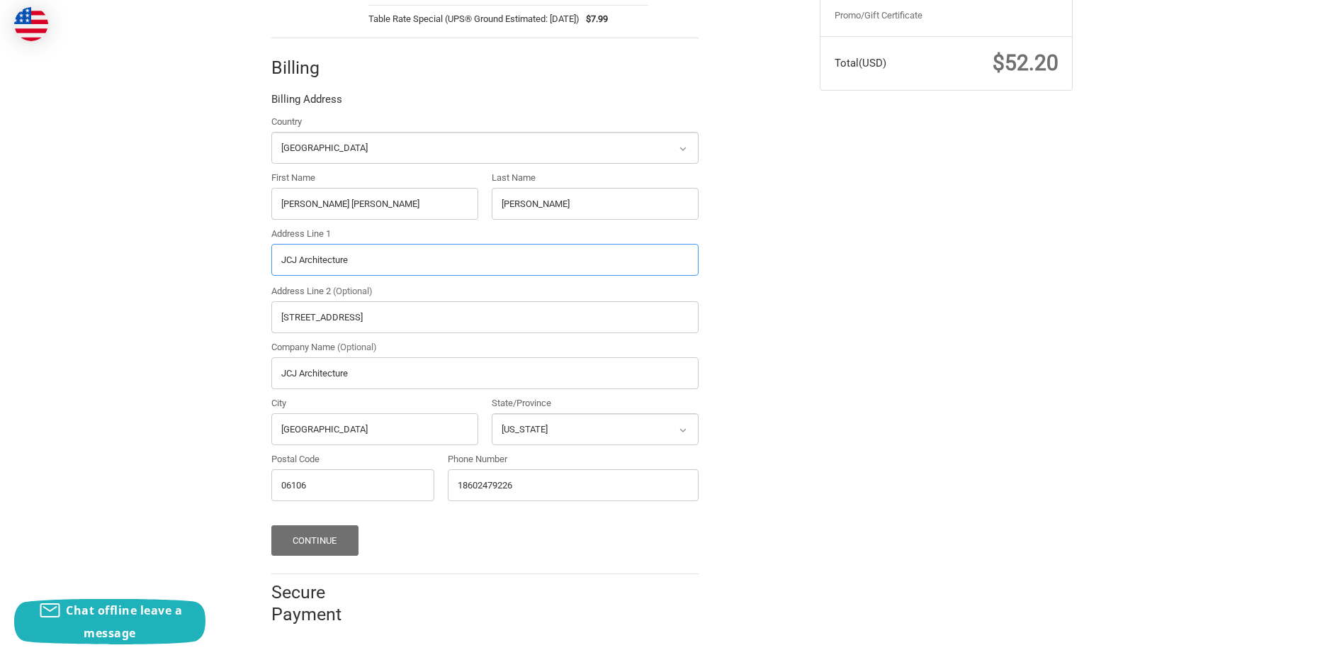
type input "JCJ Architecture"
click at [300, 541] on button "Continue" at bounding box center [314, 540] width 87 height 30
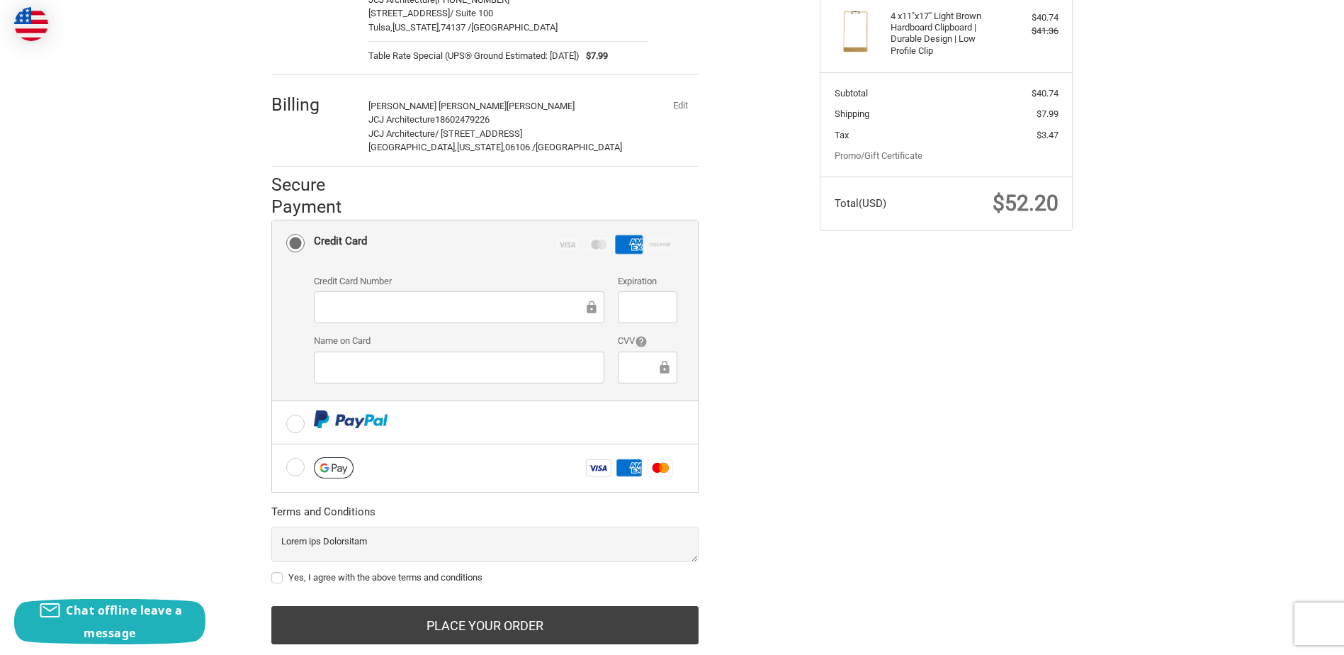
scroll to position [261, 0]
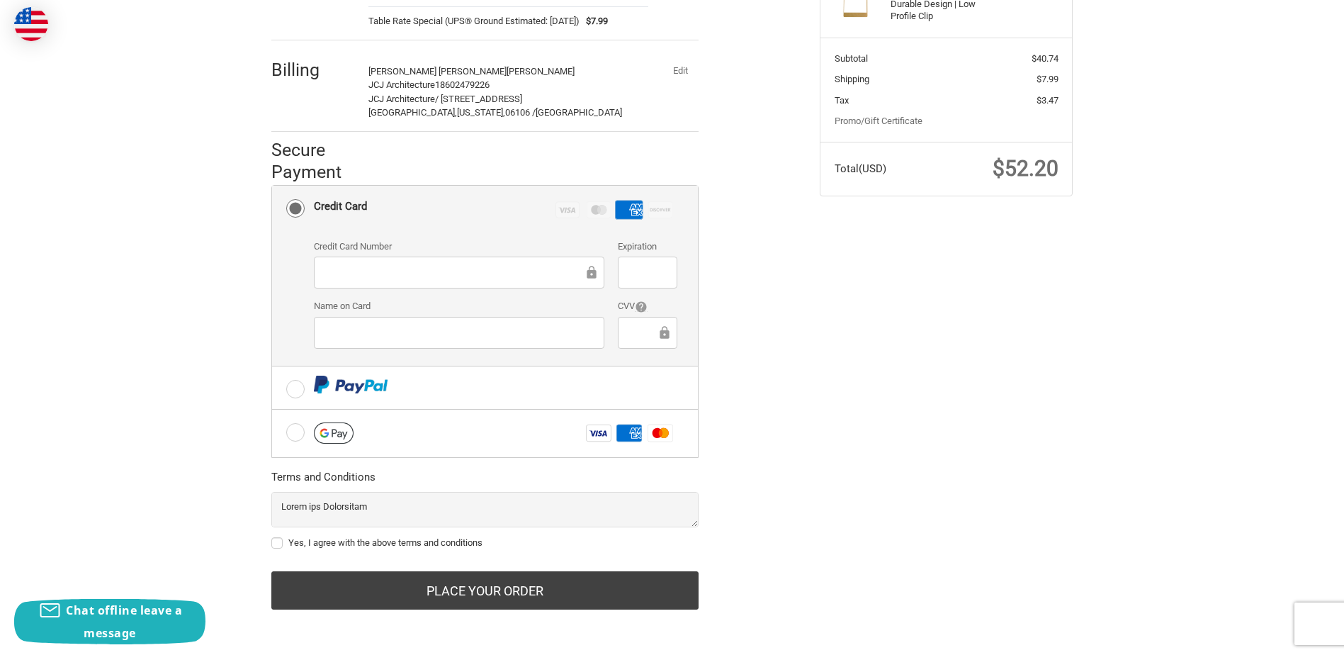
click at [274, 543] on label "Yes, I agree with the above terms and conditions" at bounding box center [484, 542] width 427 height 11
click at [272, 536] on input "Yes, I agree with the above terms and conditions" at bounding box center [271, 536] width 1 height 1
checkbox input "true"
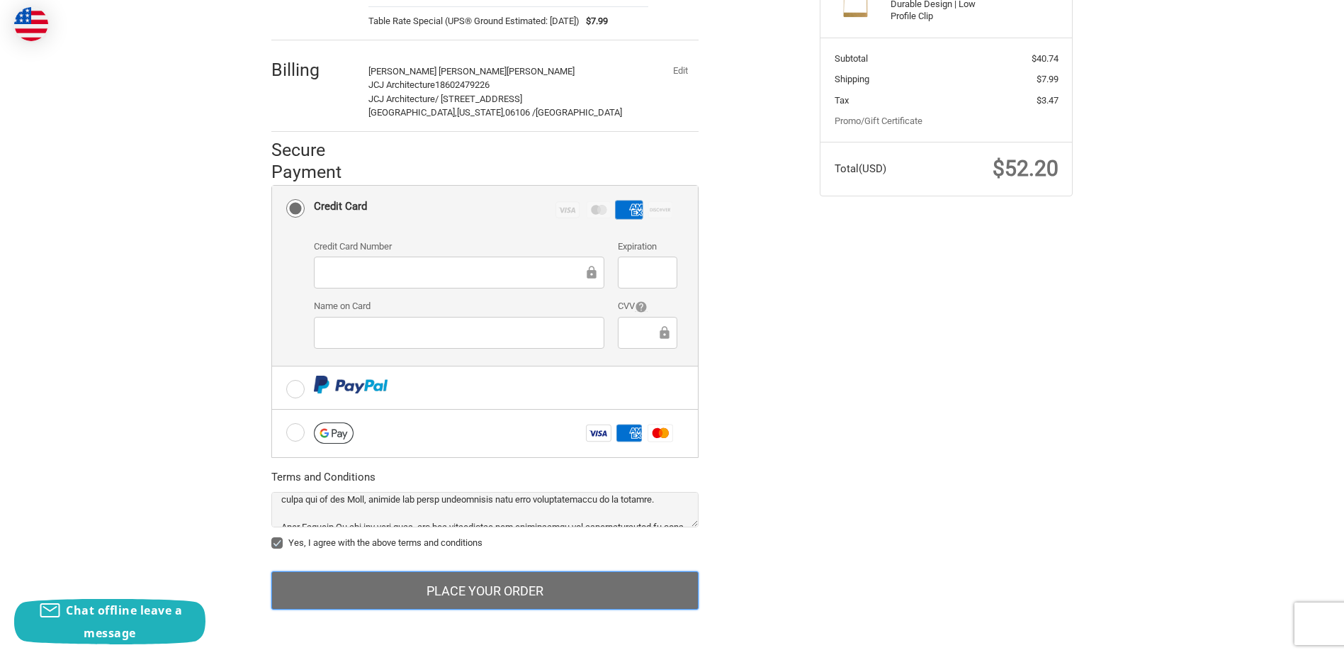
click at [421, 592] on button "Place Your Order" at bounding box center [484, 590] width 427 height 38
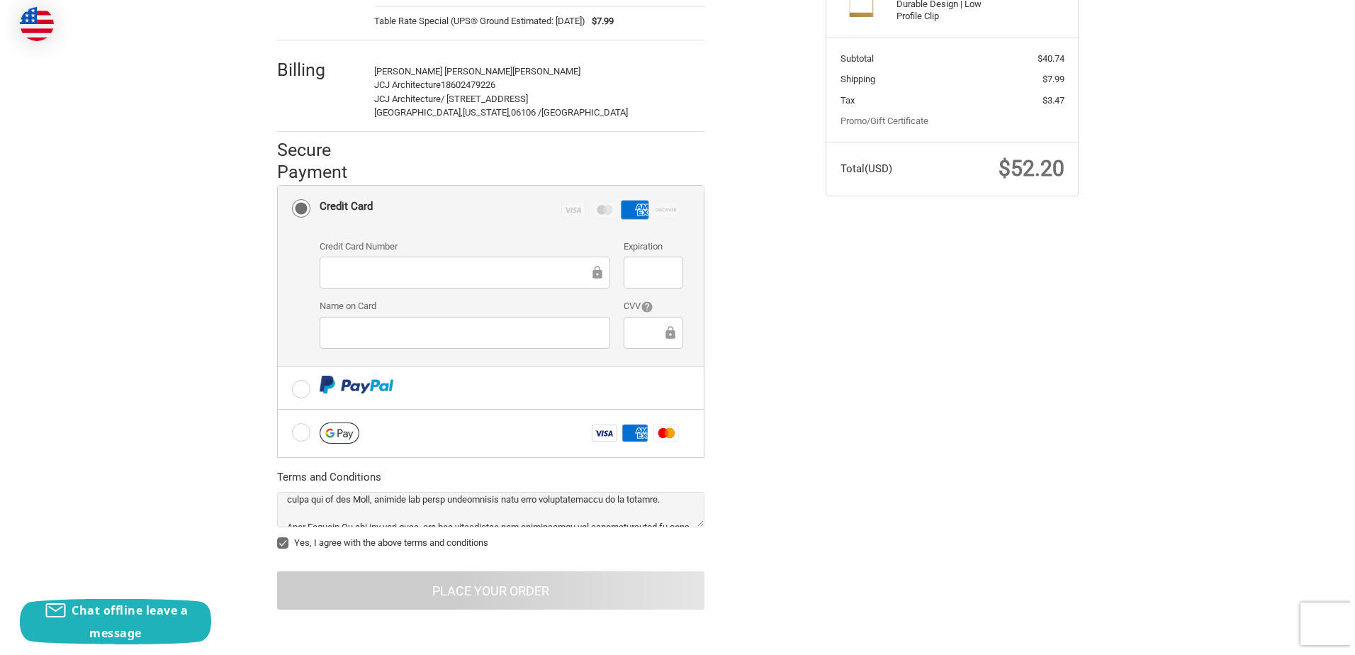
scroll to position [0, 0]
